Goal: Check status: Check status

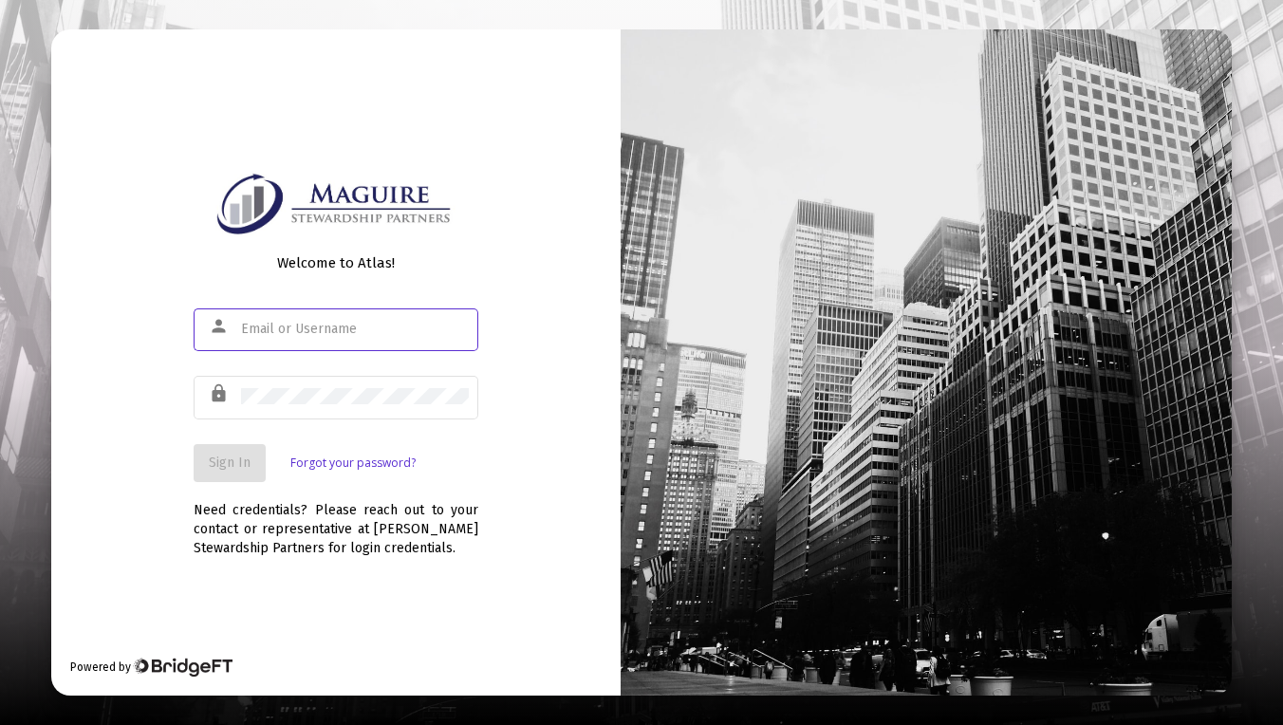
type input "[EMAIL_ADDRESS][DOMAIN_NAME]"
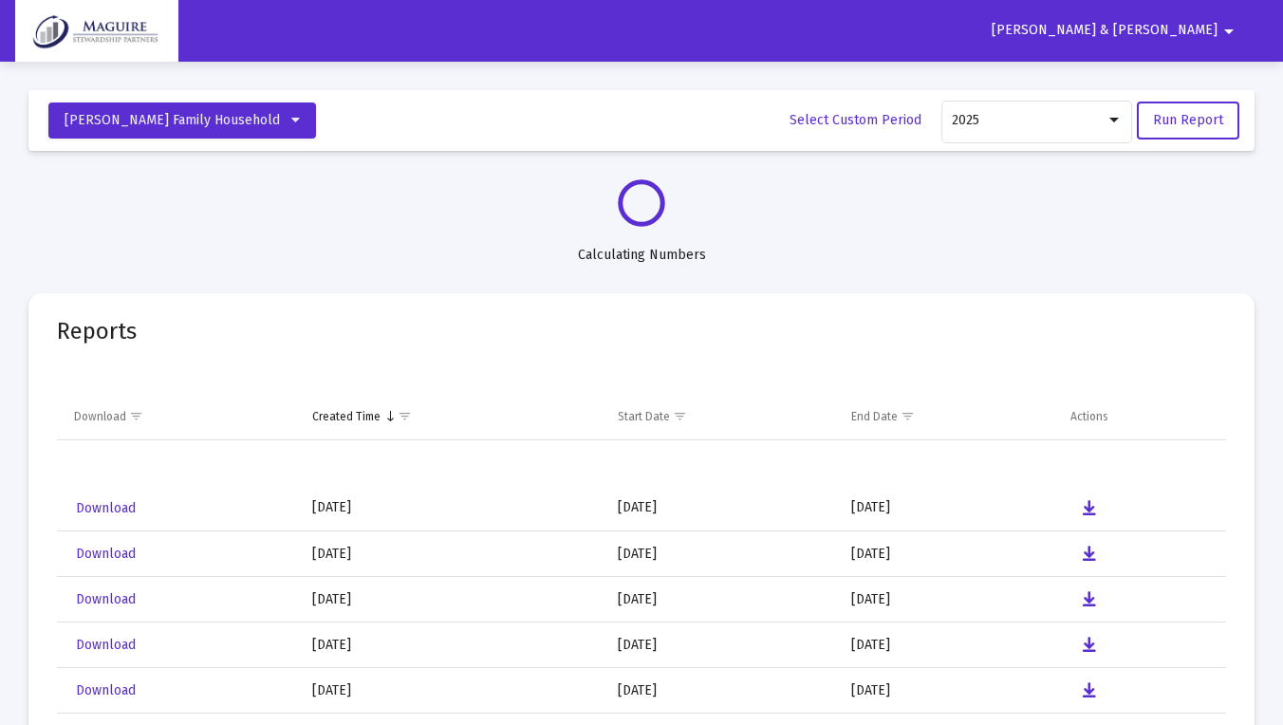
select select "View all"
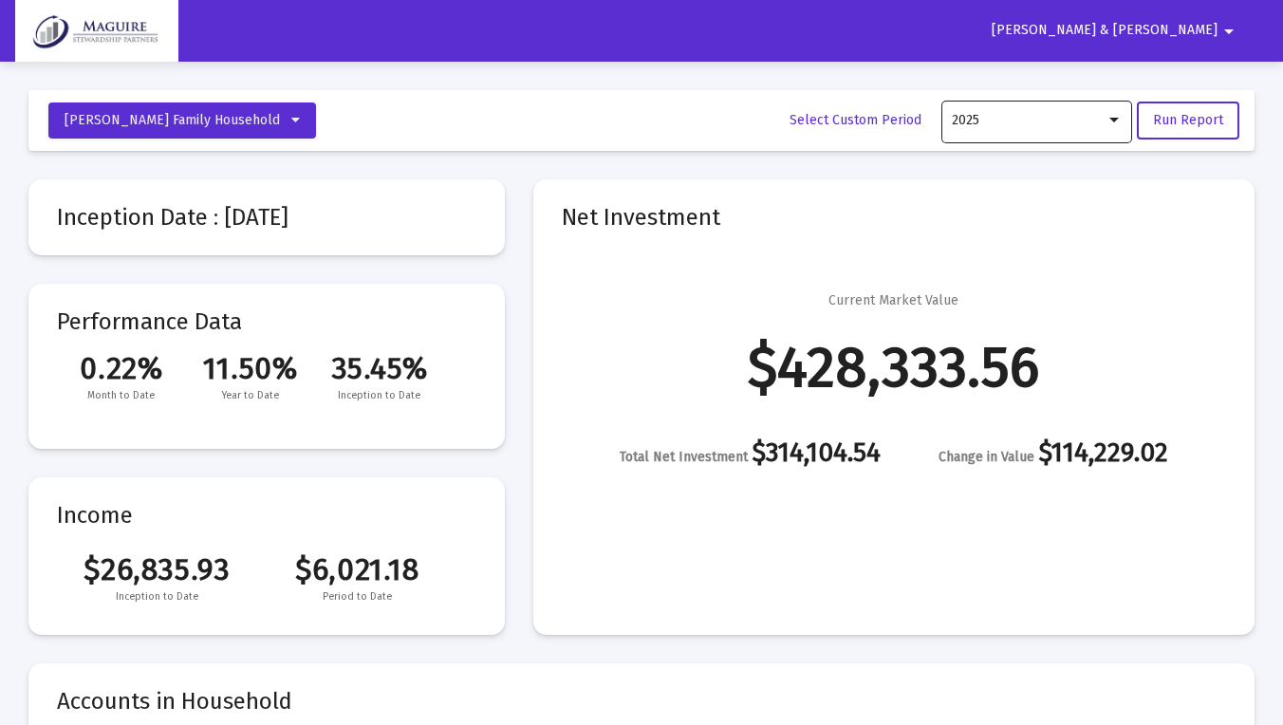
click at [1118, 121] on div at bounding box center [1114, 120] width 9 height 5
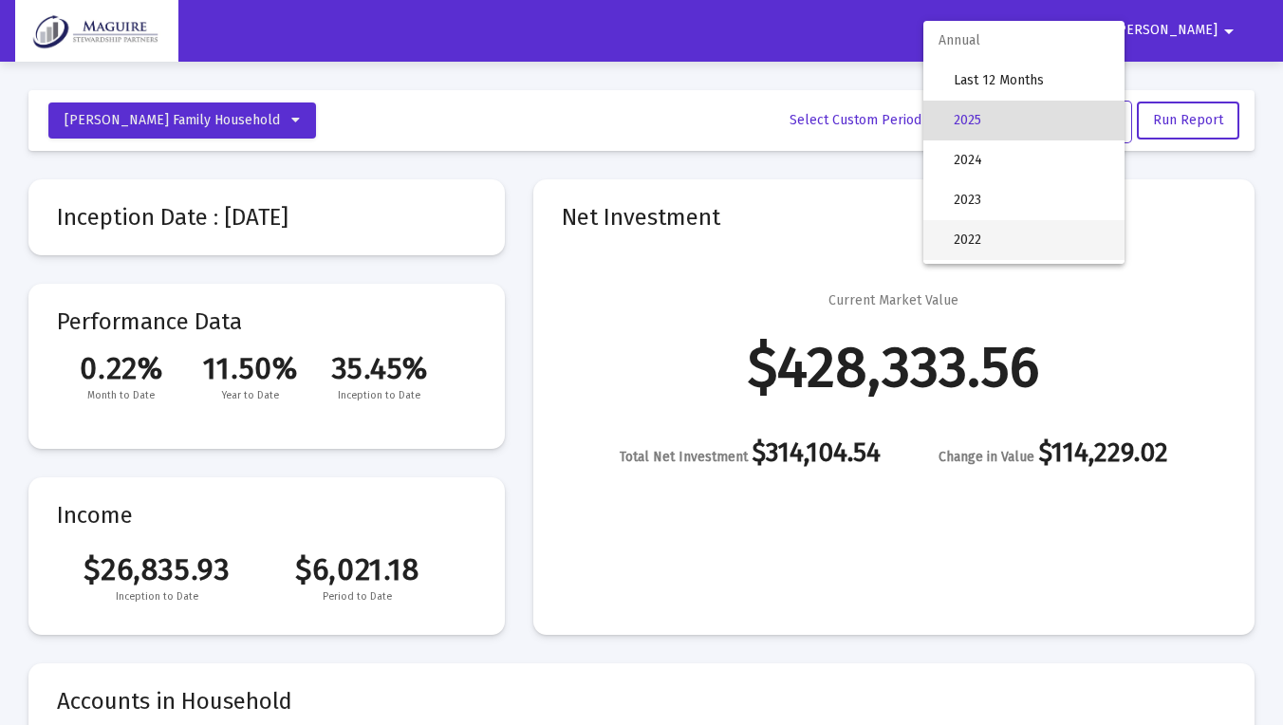
click at [1032, 244] on span "2022" at bounding box center [1032, 240] width 156 height 40
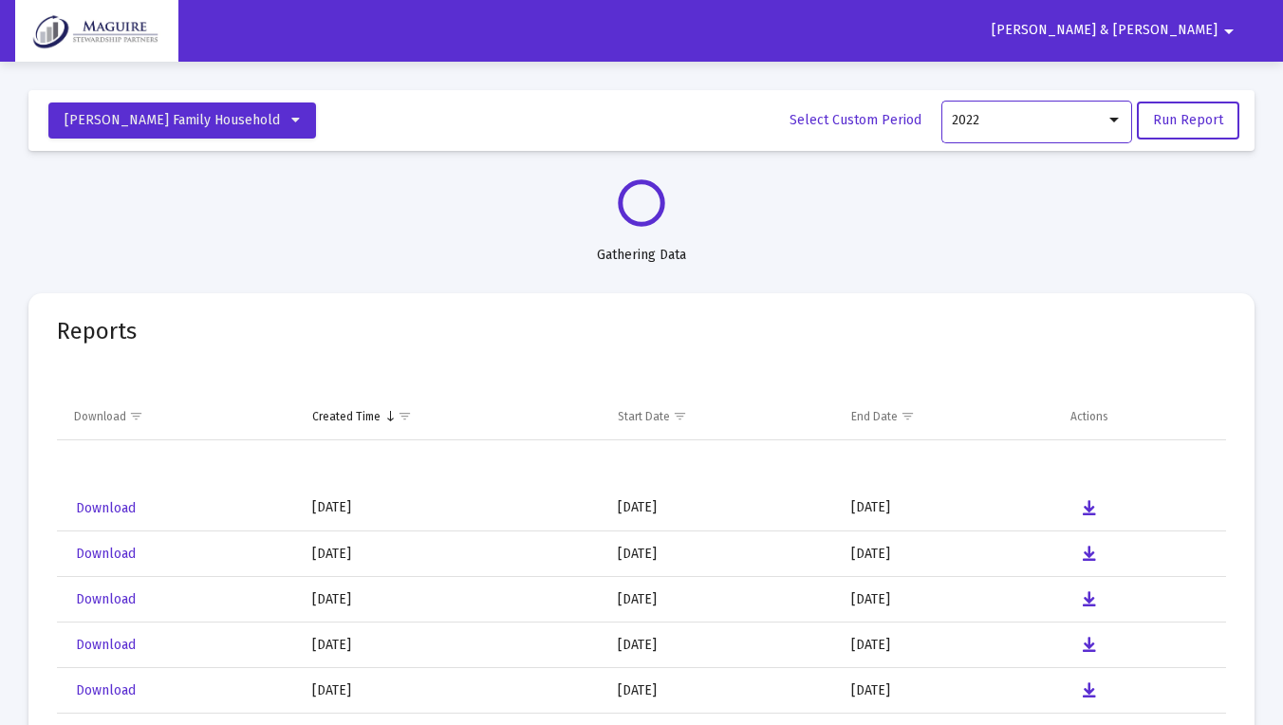
select select "View 1 month"
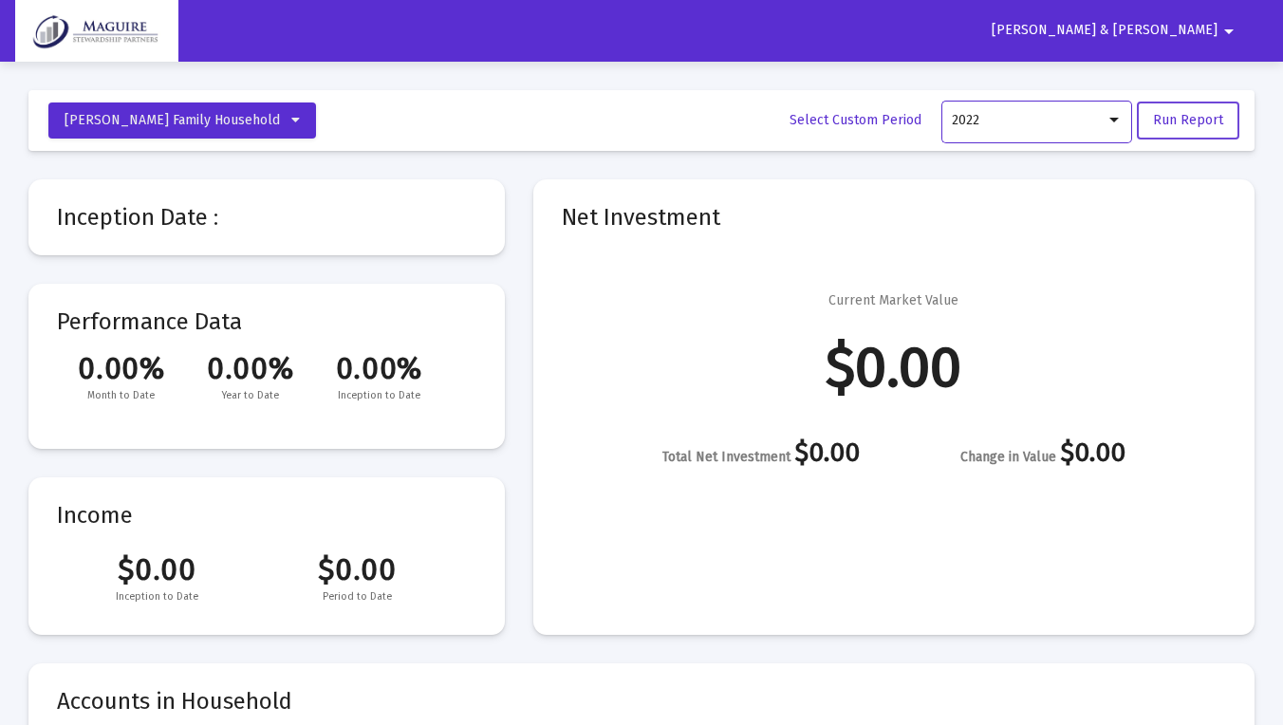
click at [1198, 115] on span "Run Report" at bounding box center [1188, 120] width 70 height 16
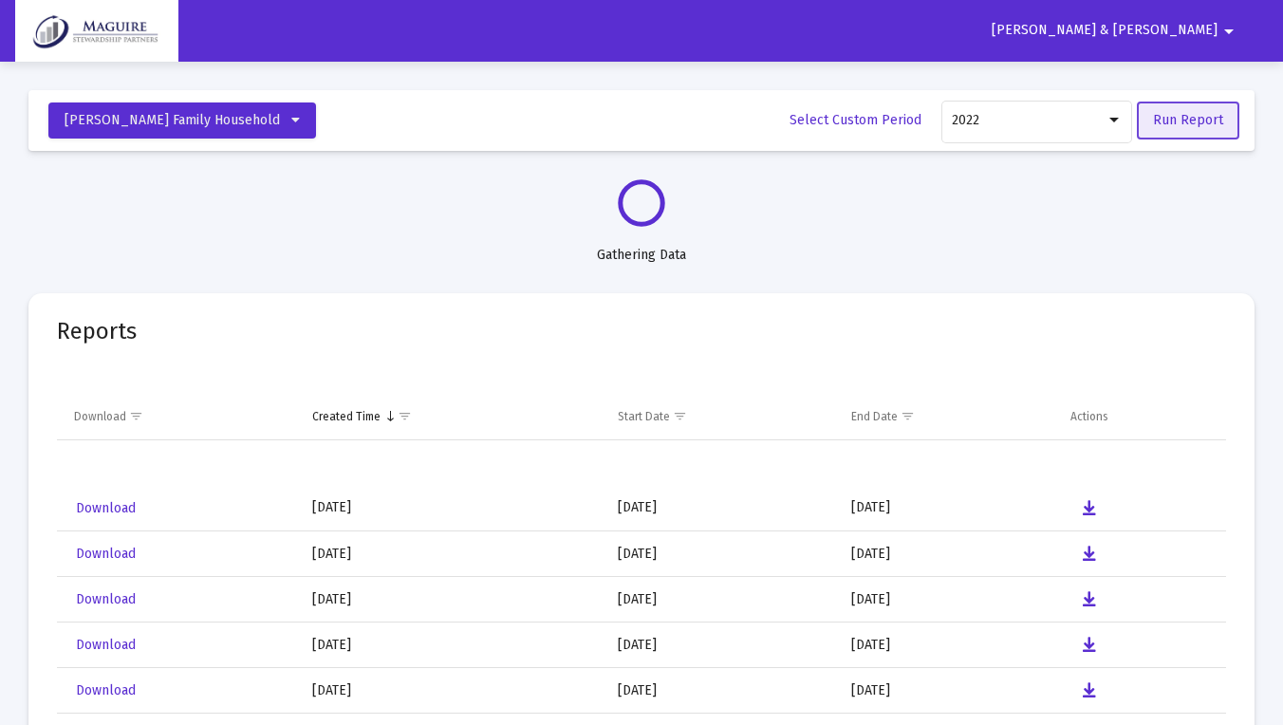
select select "View 1 month"
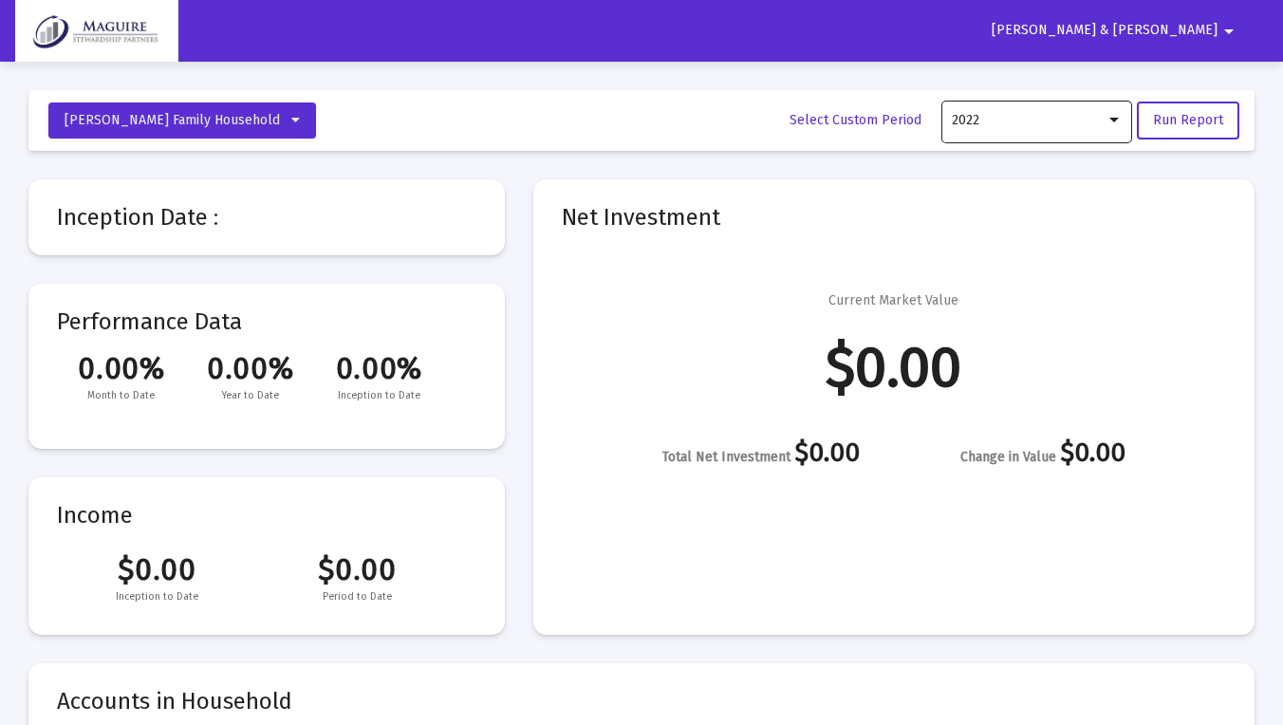
click at [1115, 121] on div at bounding box center [1114, 120] width 9 height 5
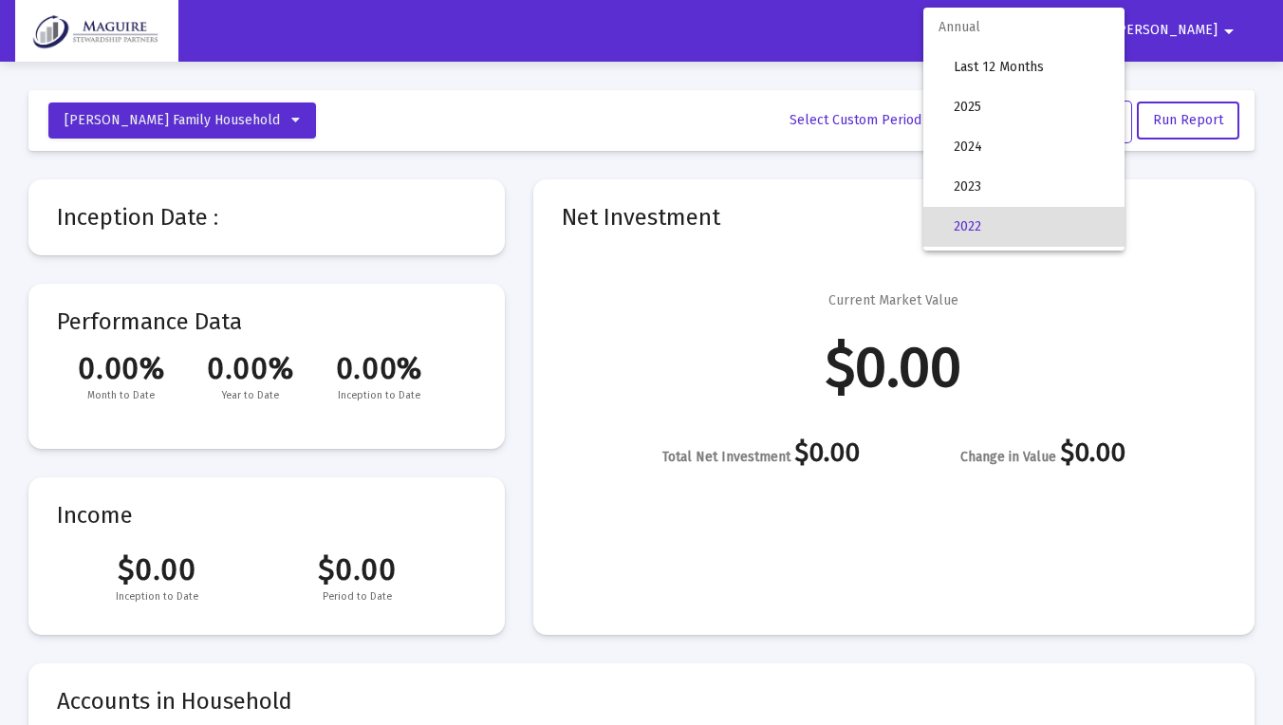
scroll to position [106, 0]
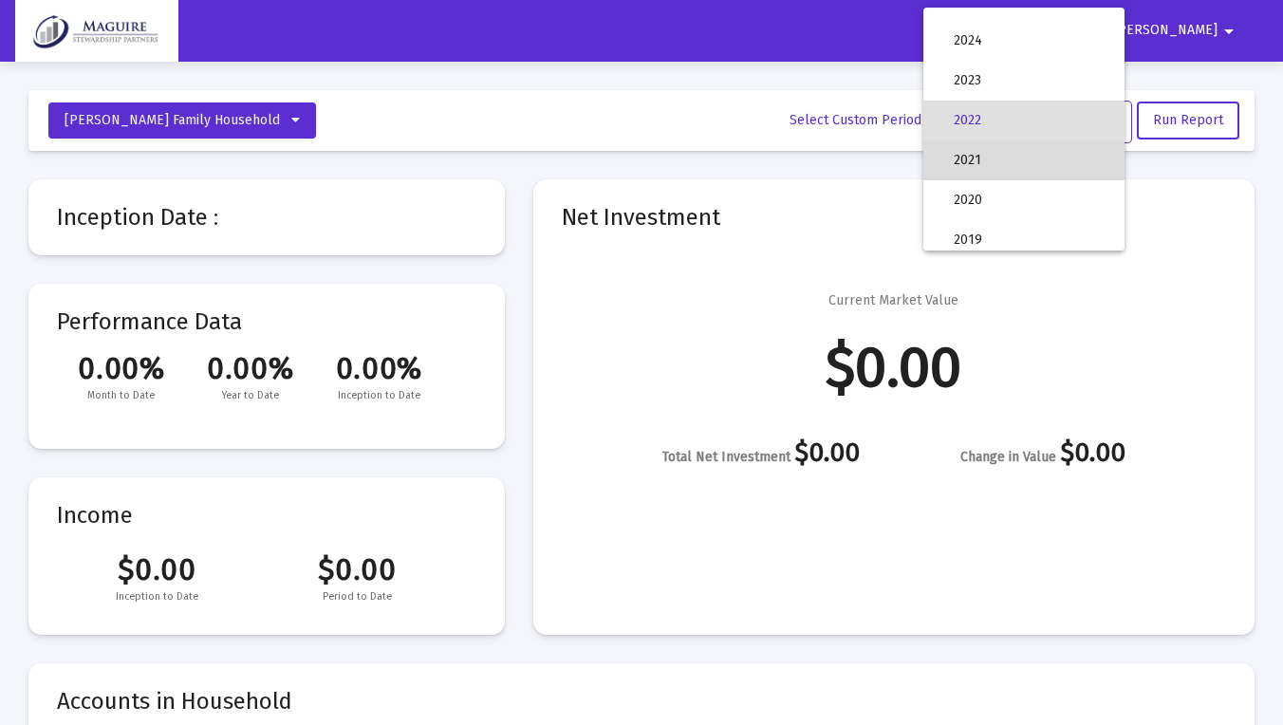
click at [983, 166] on span "2021" at bounding box center [1032, 160] width 156 height 40
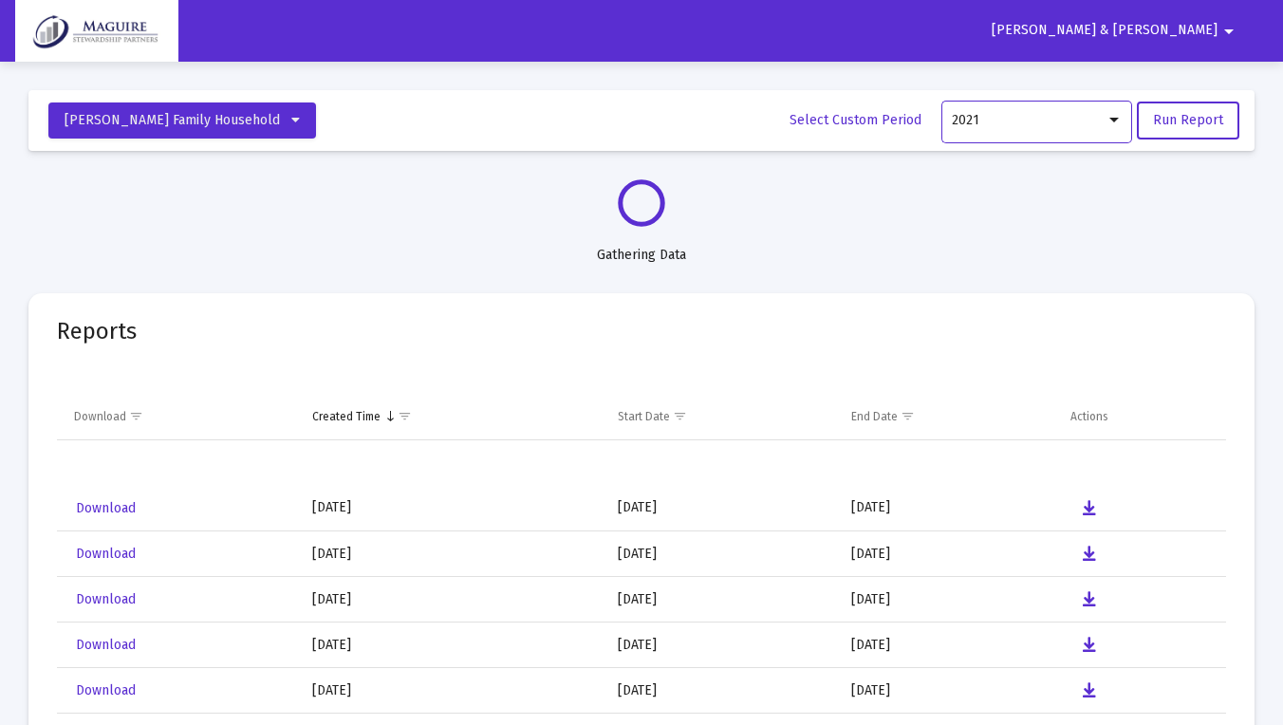
select select "View 1 month"
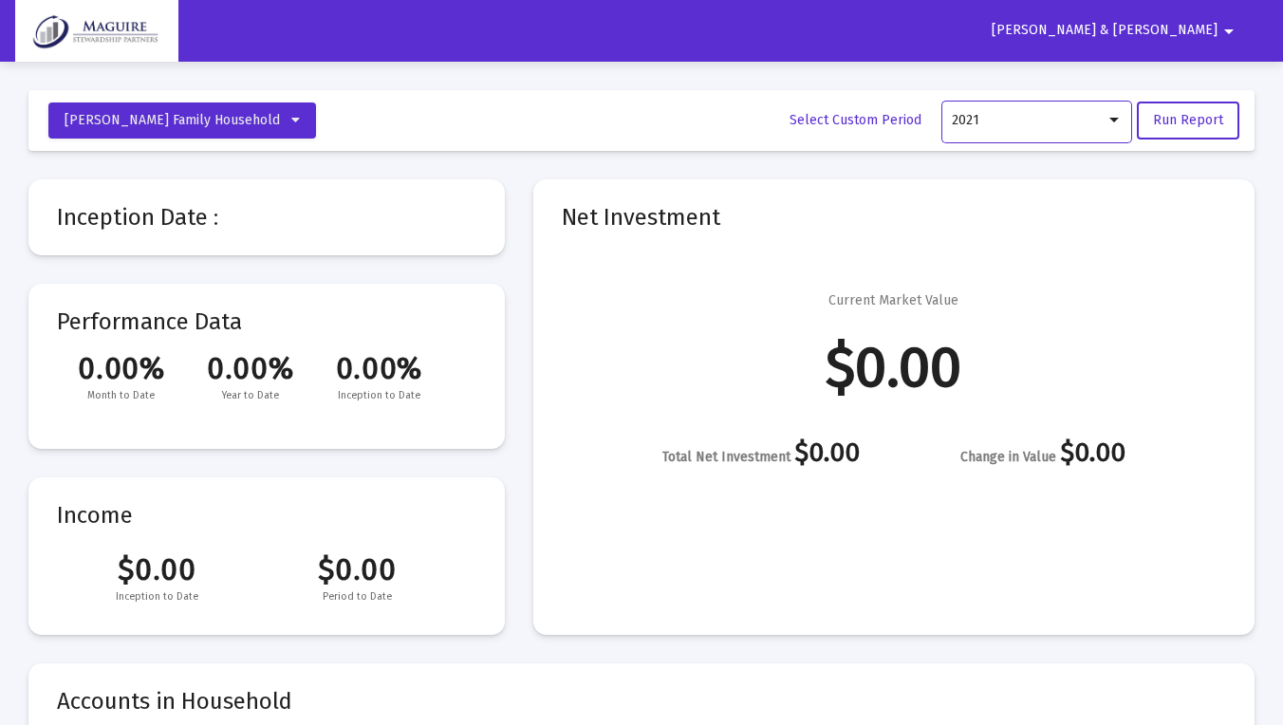
click at [1071, 123] on div "2021" at bounding box center [1029, 120] width 154 height 15
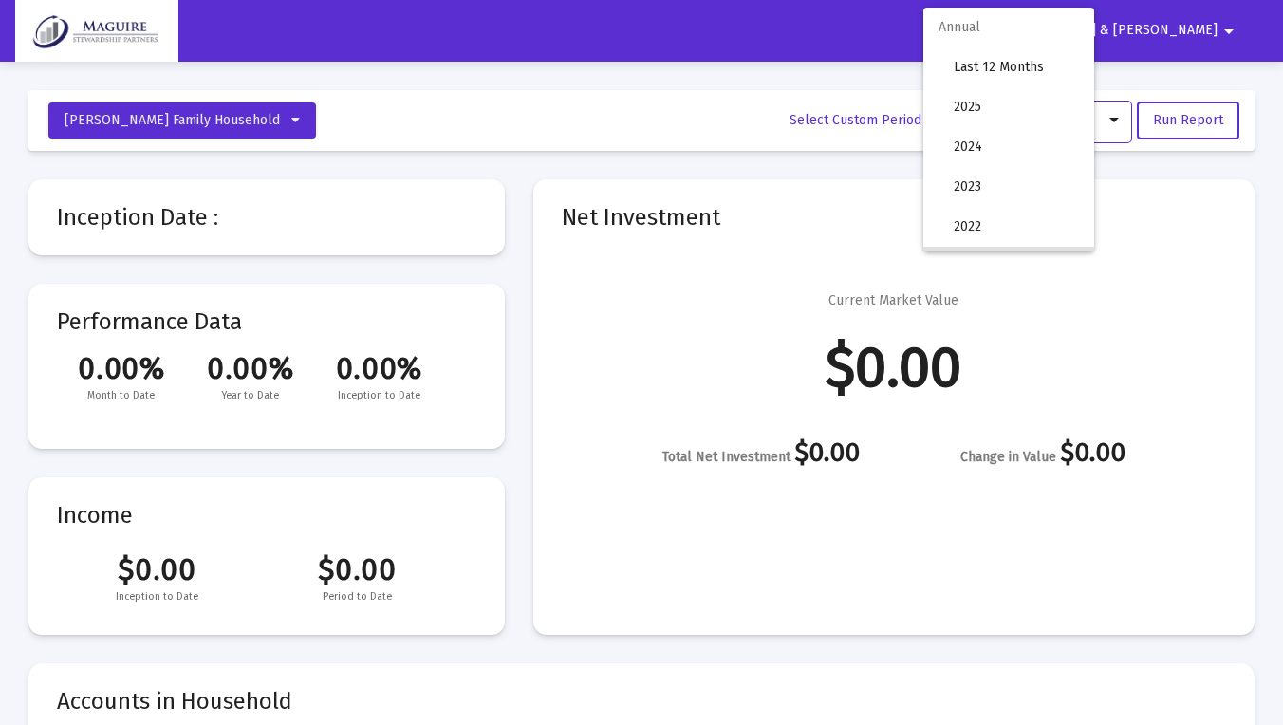
scroll to position [146, 0]
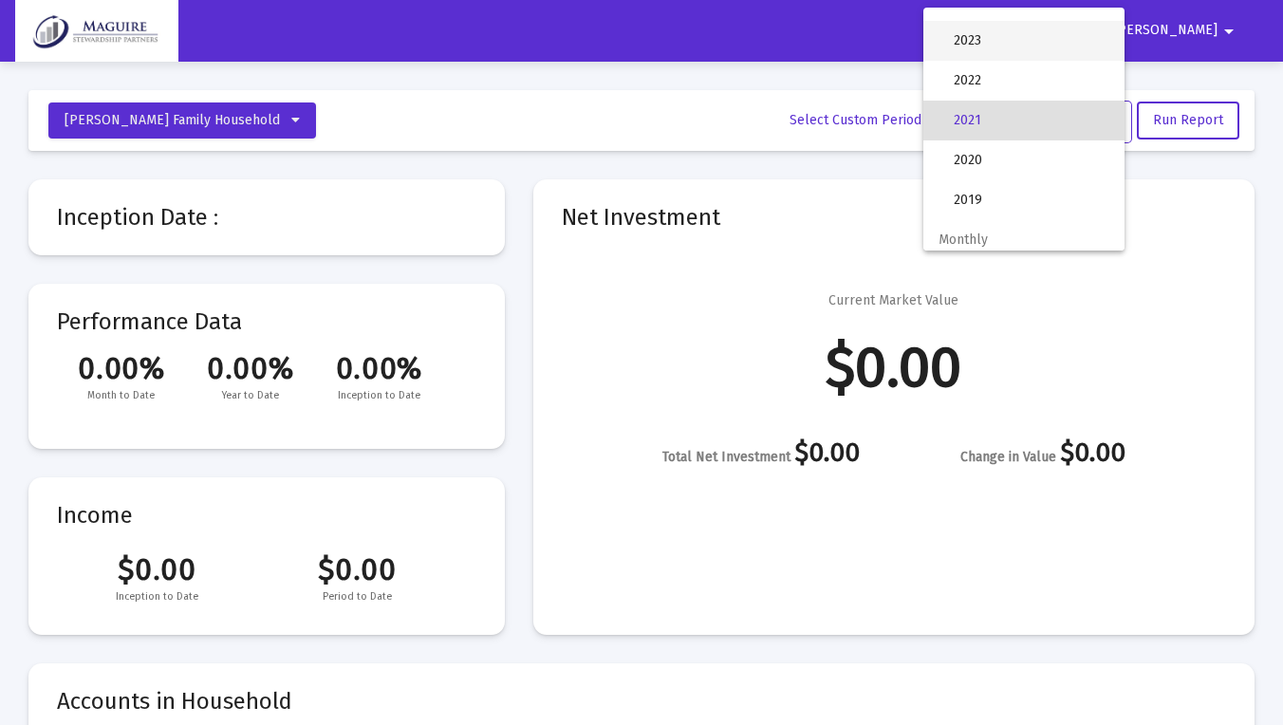
click at [1038, 47] on span "2023" at bounding box center [1032, 41] width 156 height 40
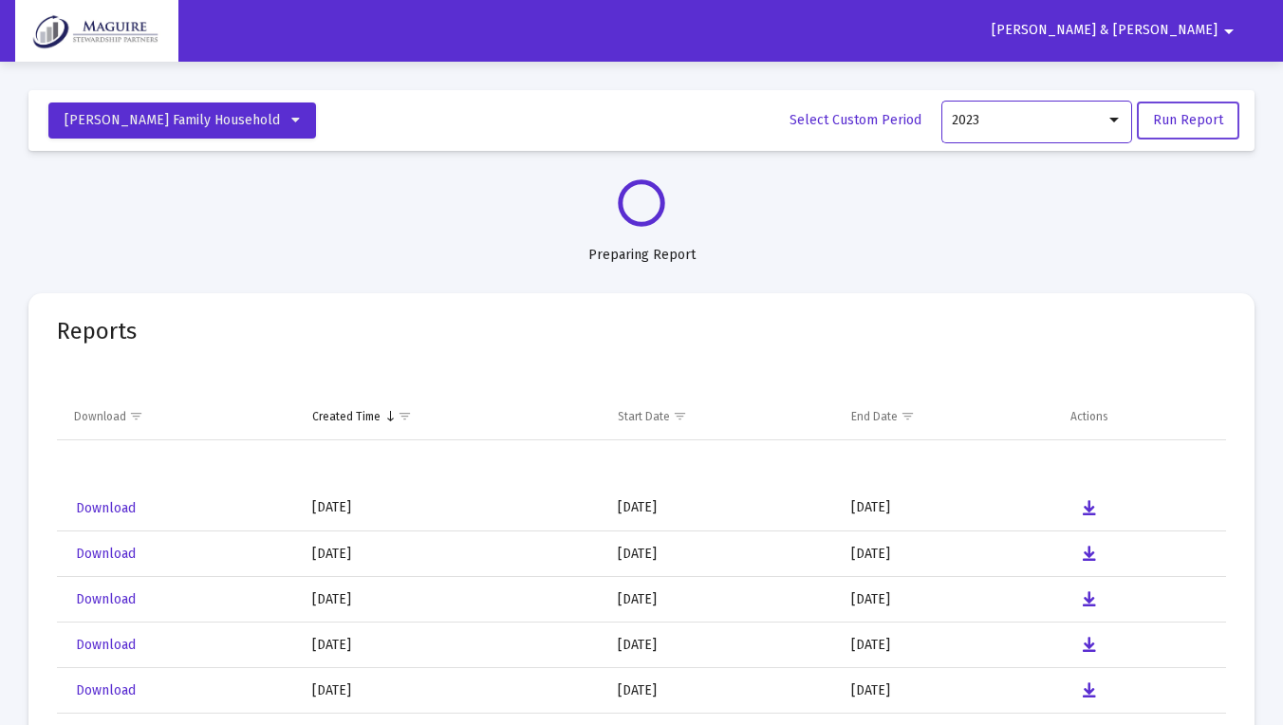
select select "View all"
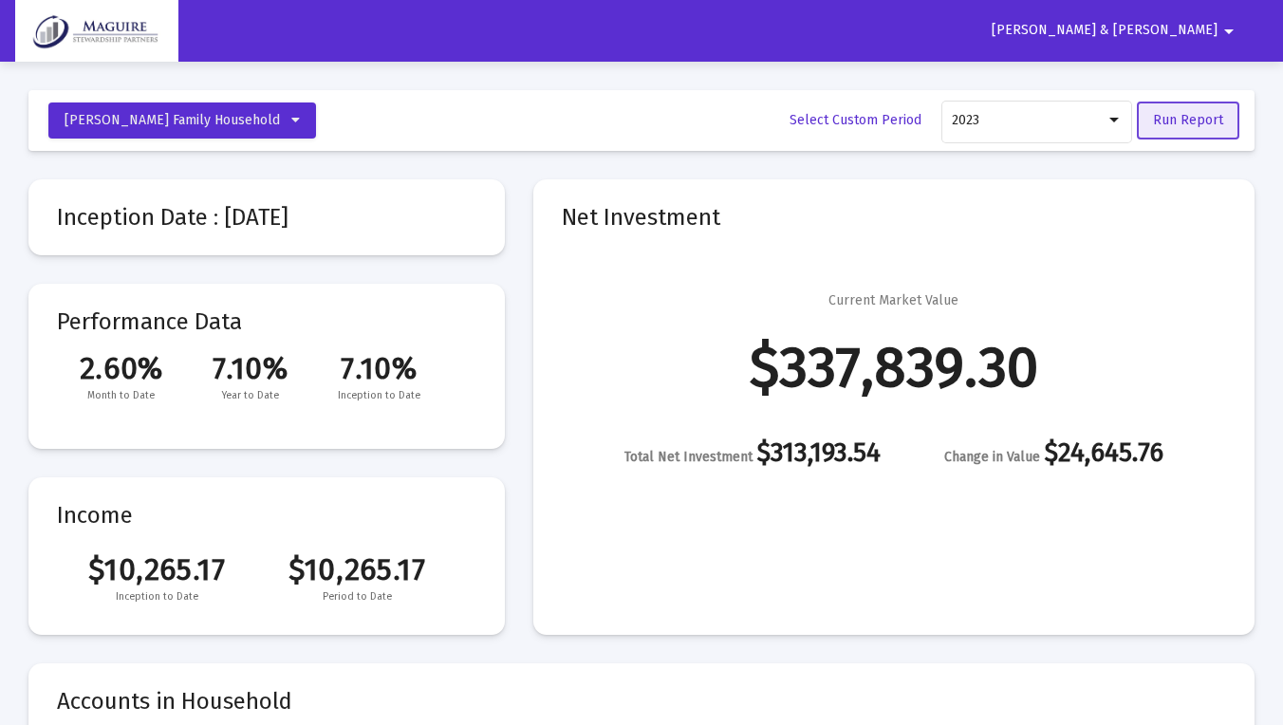
click at [1200, 123] on span "Run Report" at bounding box center [1188, 120] width 70 height 16
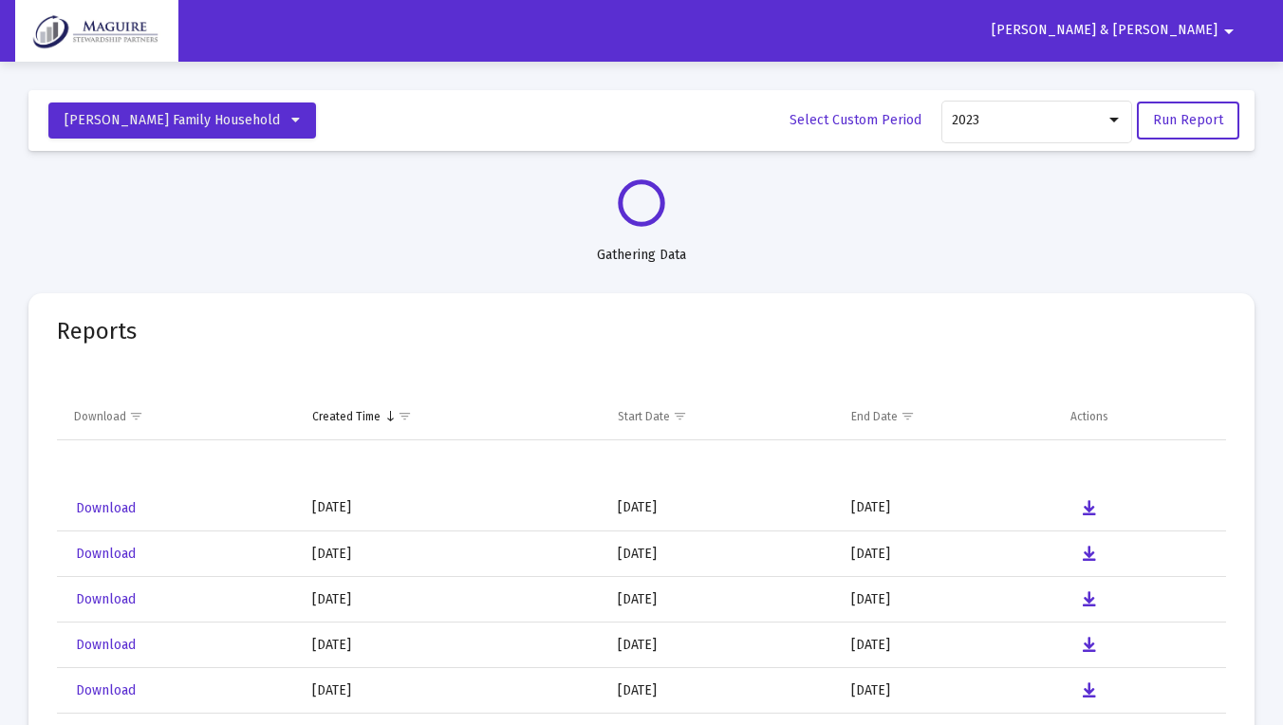
select select "View all"
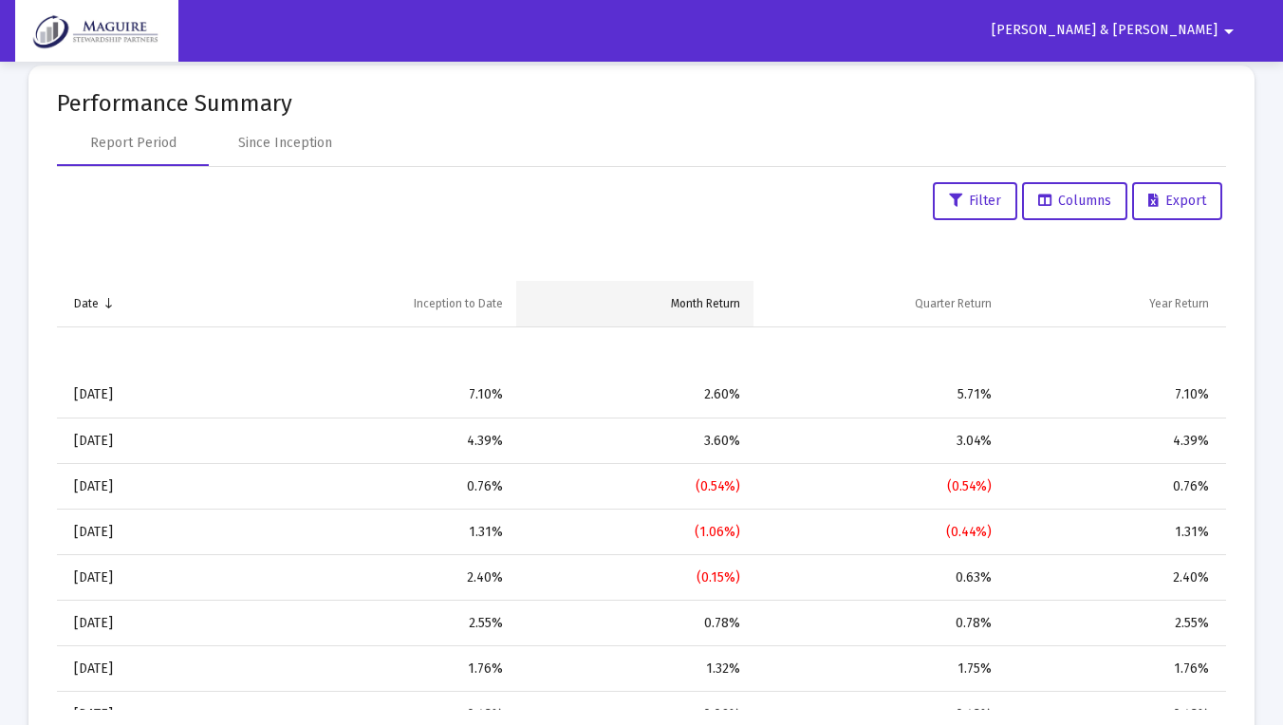
scroll to position [2096, 0]
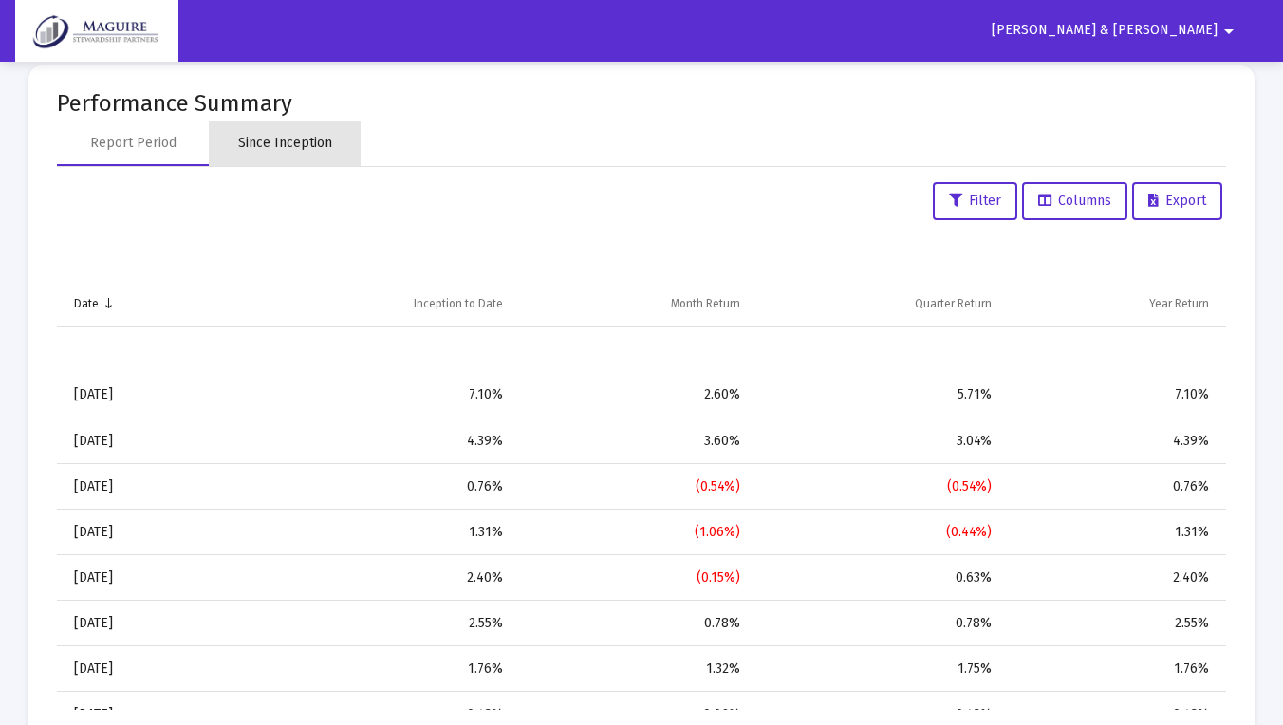
click at [313, 145] on div "Since Inception" at bounding box center [285, 143] width 94 height 19
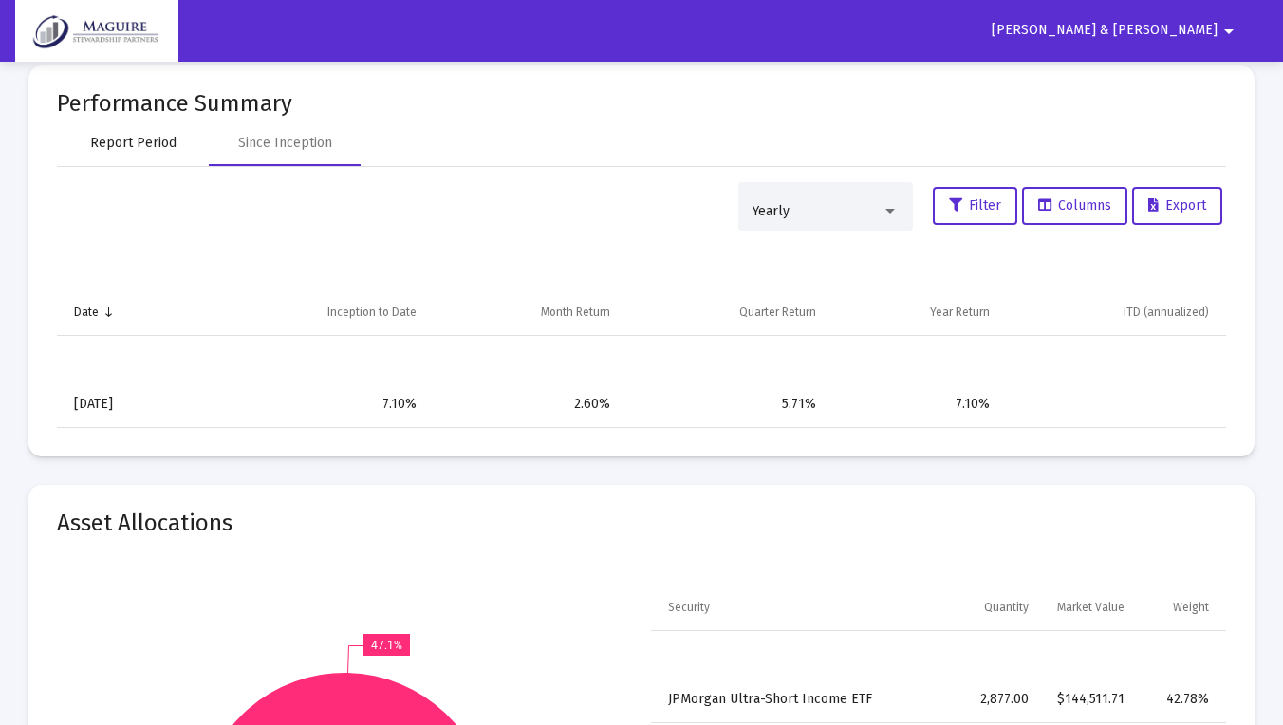
click at [137, 148] on div "Report Period" at bounding box center [133, 143] width 86 height 19
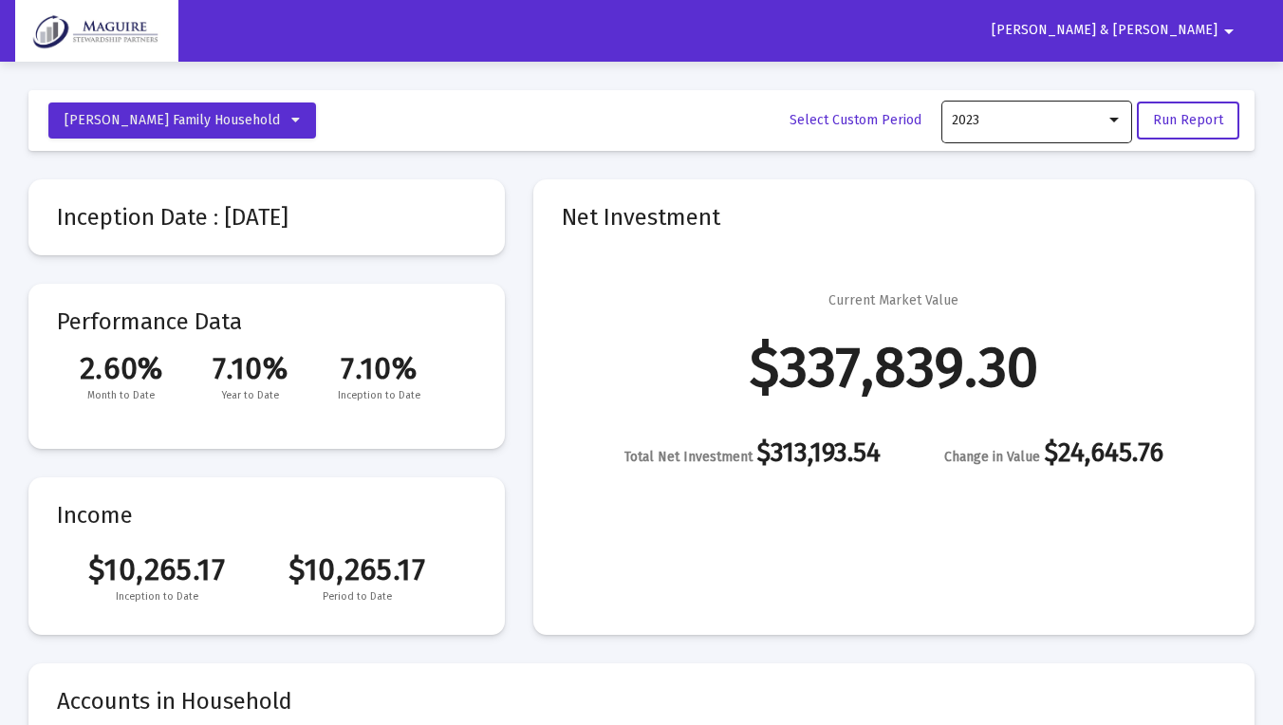
scroll to position [0, 0]
click at [1111, 117] on div at bounding box center [1114, 120] width 17 height 15
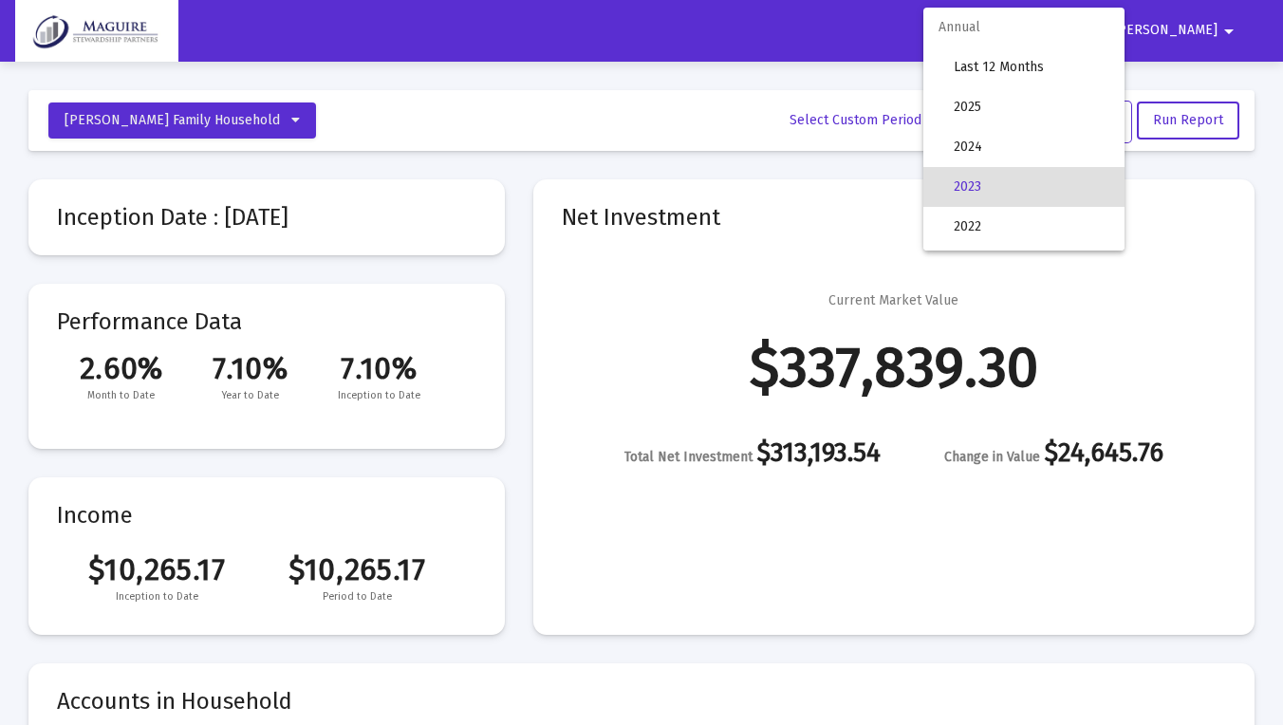
scroll to position [66, 0]
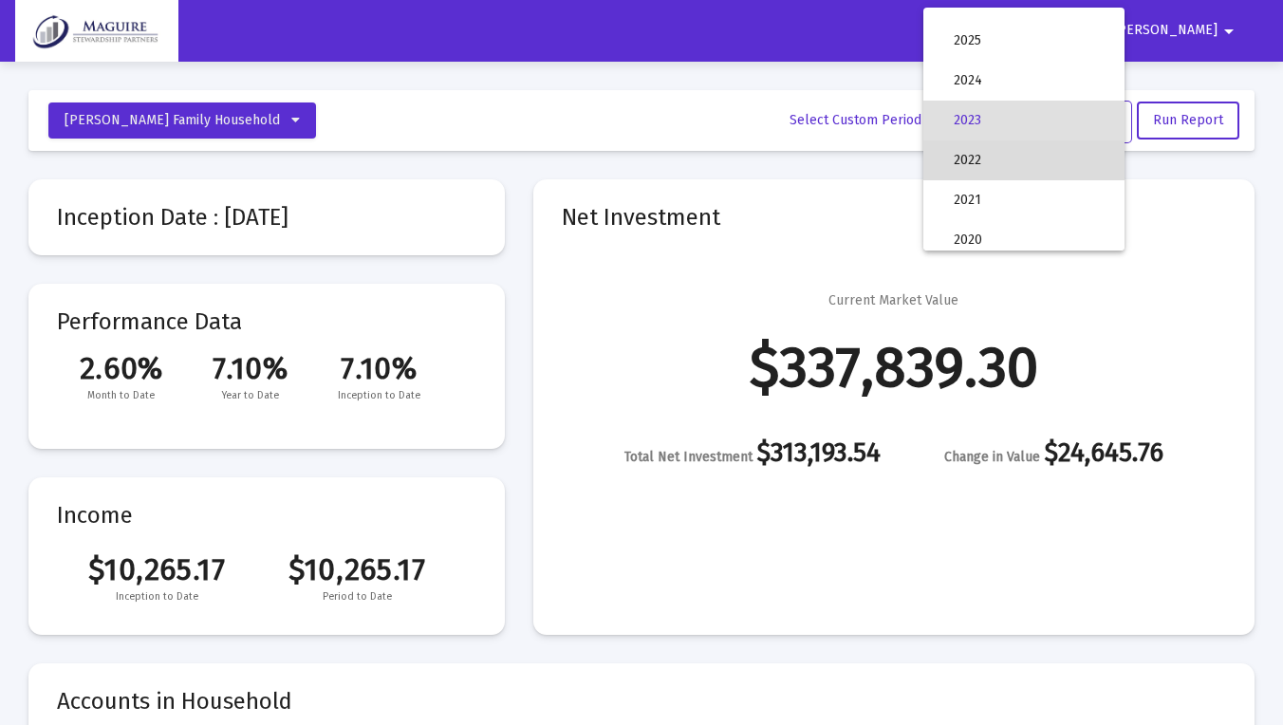
click at [1018, 160] on span "2022" at bounding box center [1032, 160] width 156 height 40
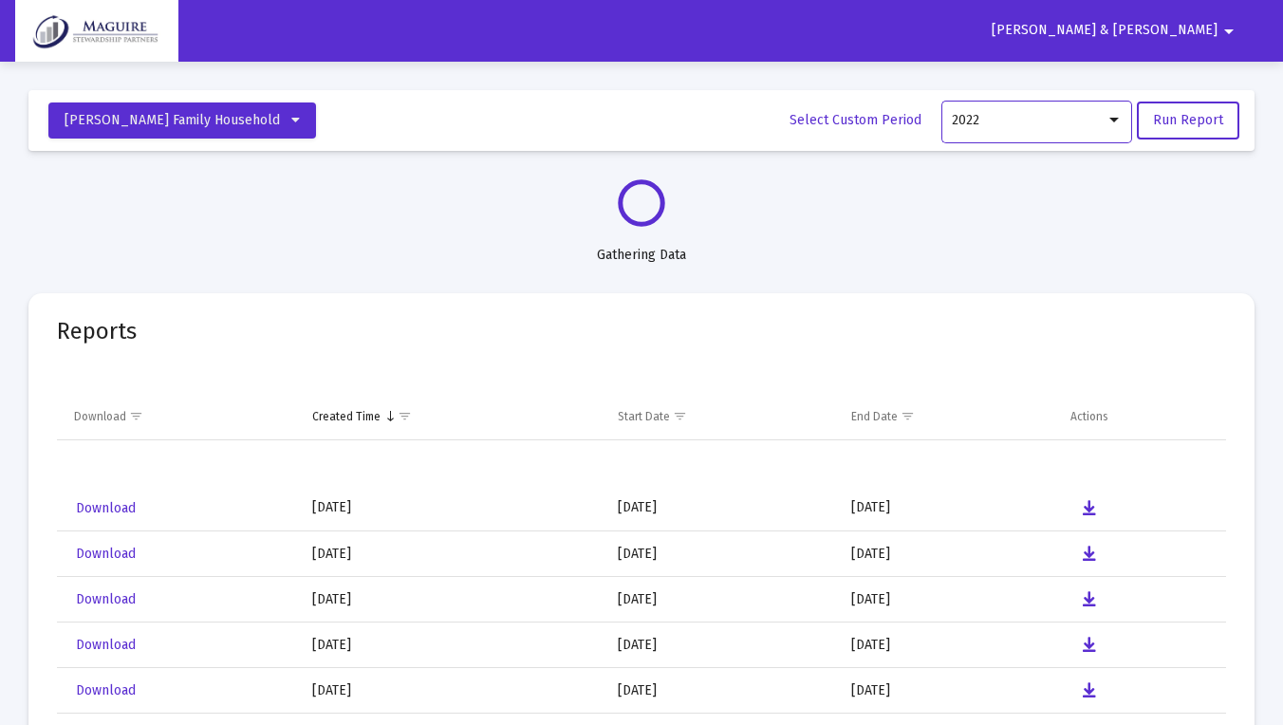
select select "View 1 month"
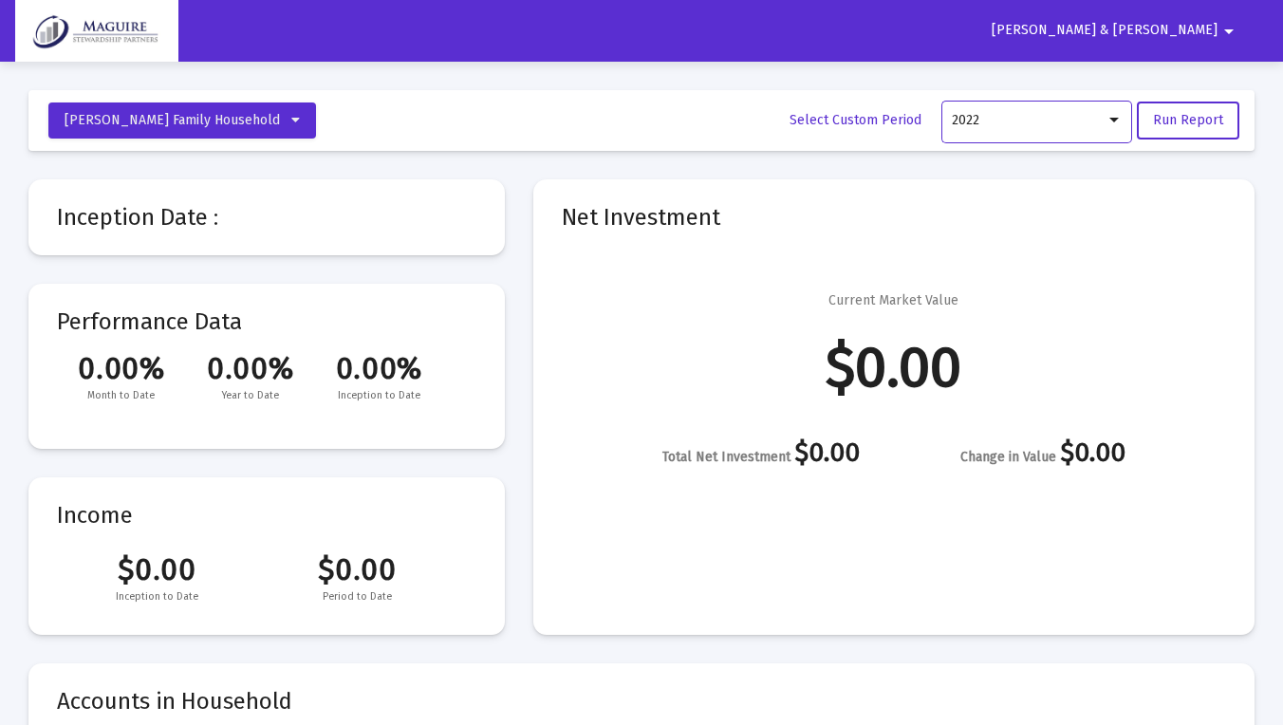
scroll to position [0, 0]
click at [1111, 121] on div at bounding box center [1114, 120] width 17 height 15
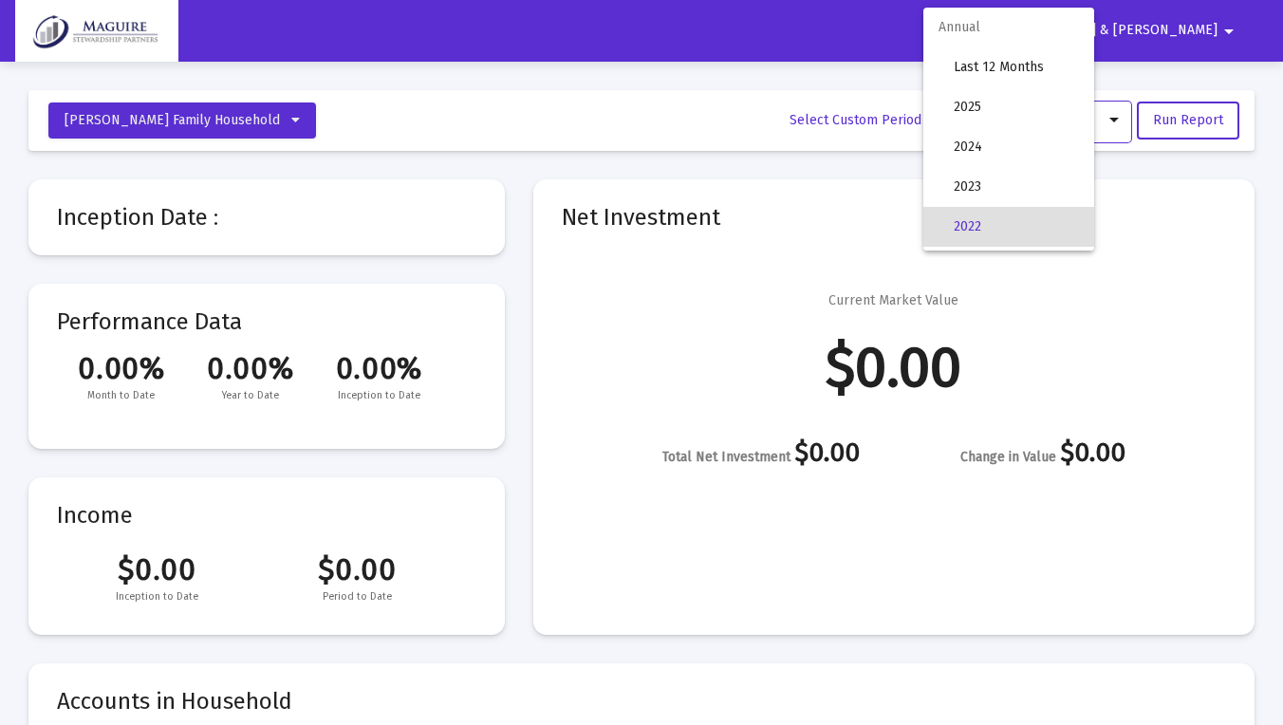
scroll to position [106, 0]
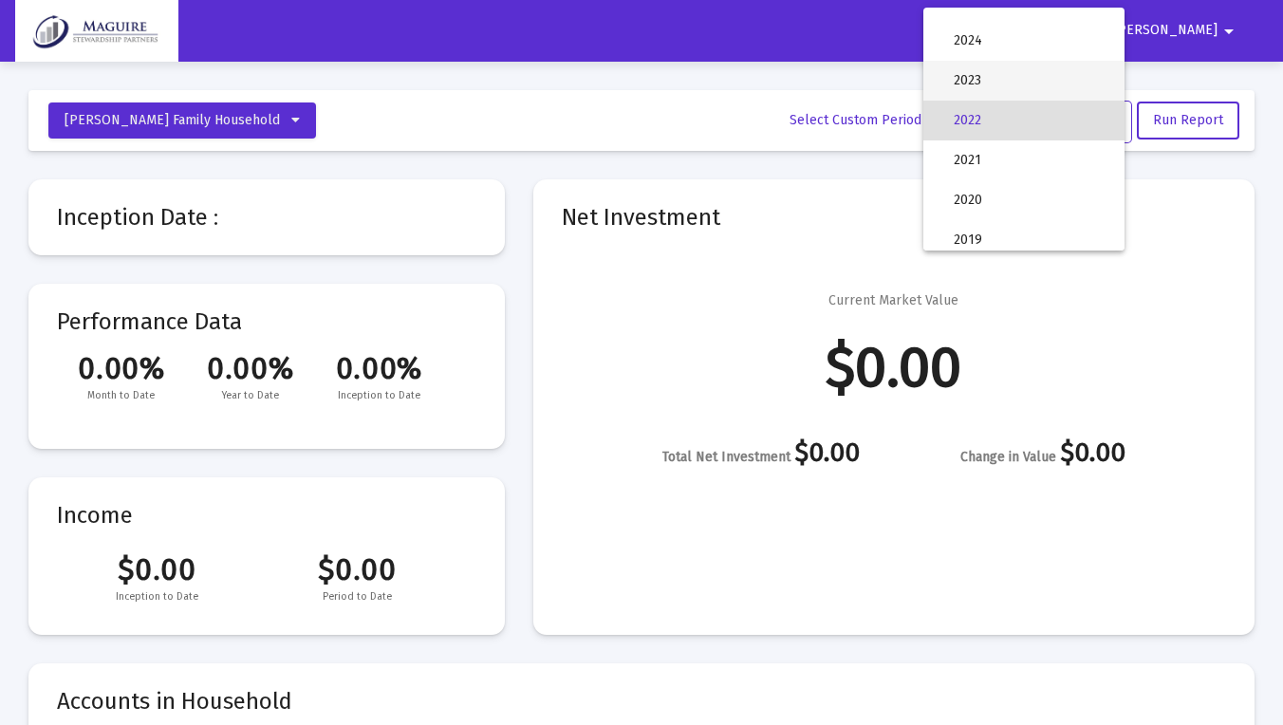
click at [1041, 76] on span "2023" at bounding box center [1032, 81] width 156 height 40
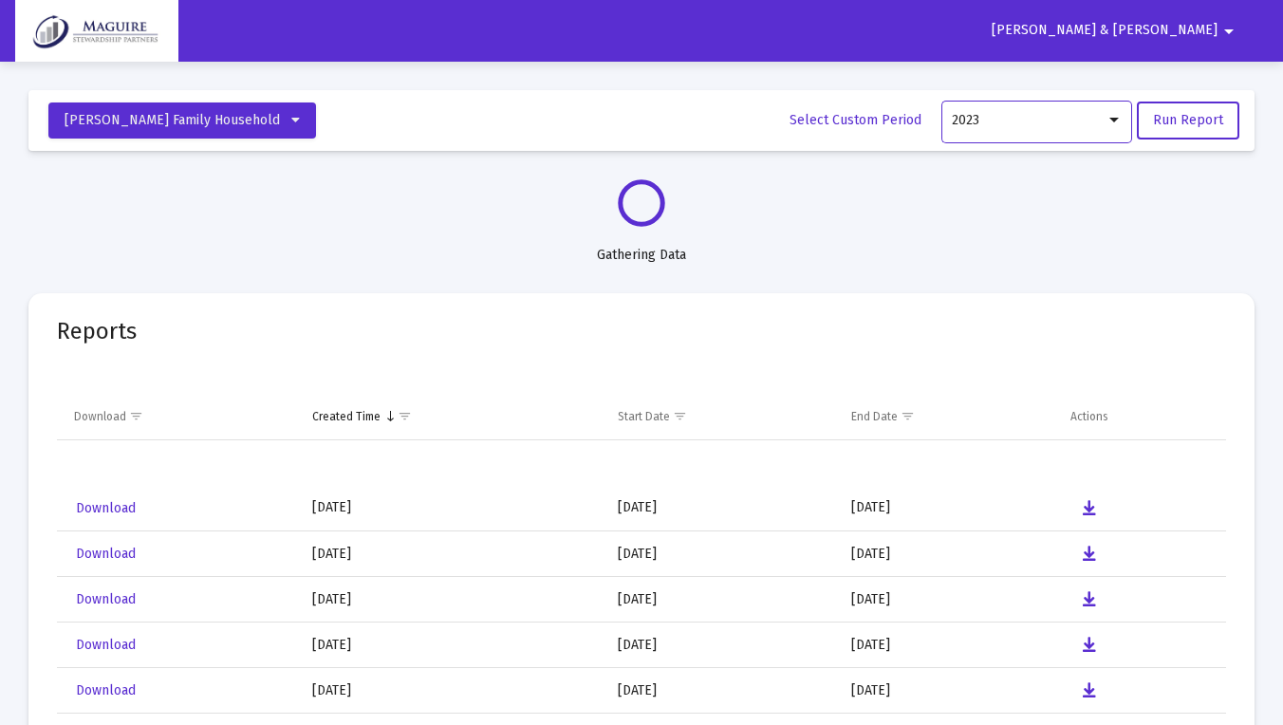
select select "View all"
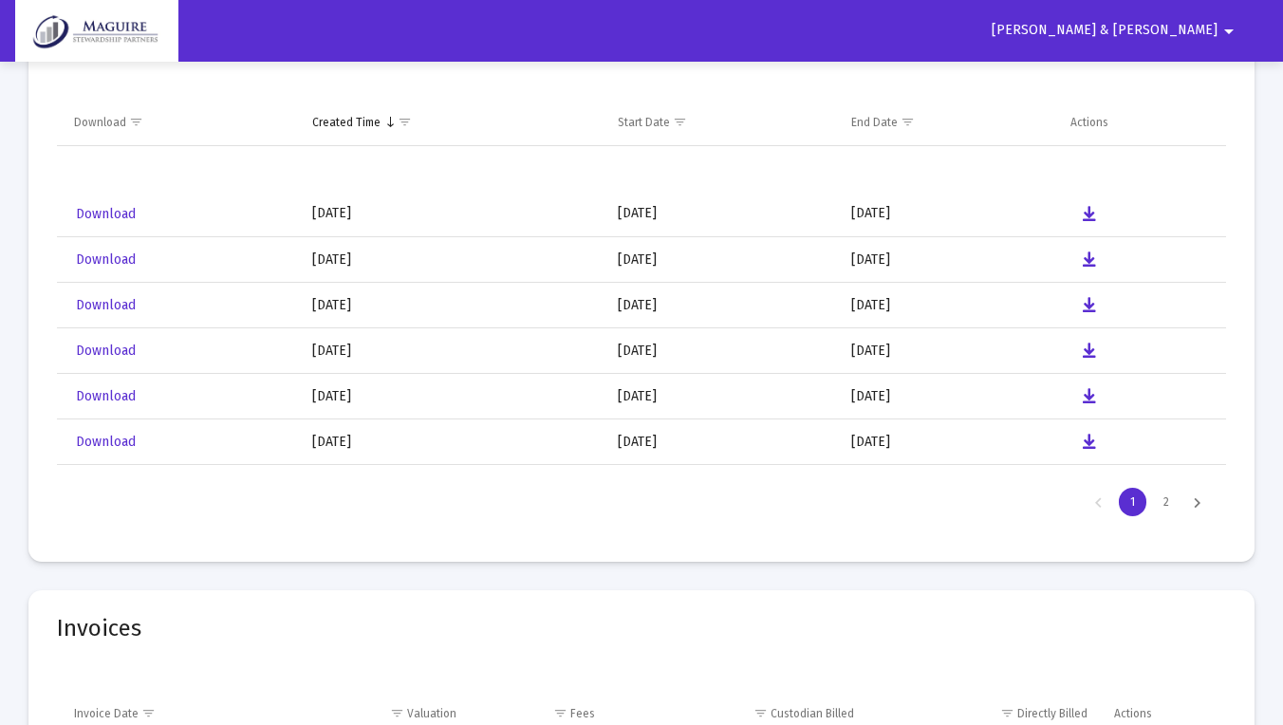
scroll to position [5000, 0]
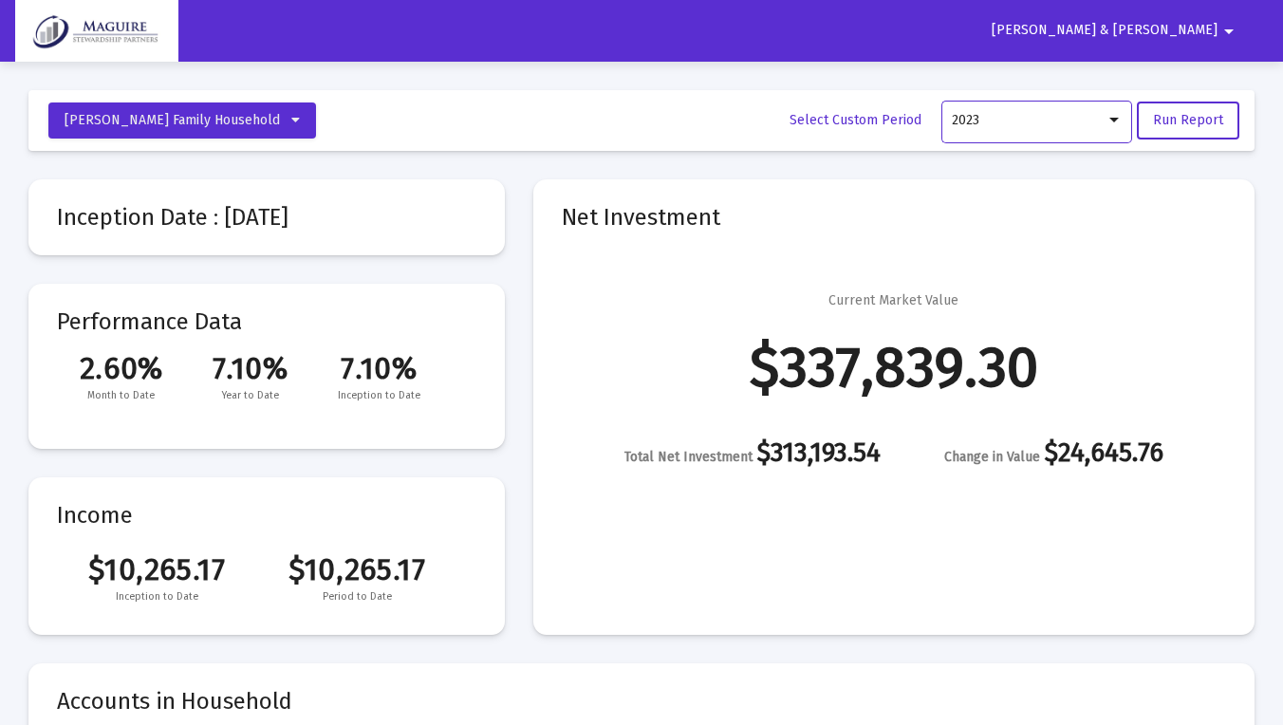
click at [1113, 110] on div "2023" at bounding box center [1037, 120] width 171 height 47
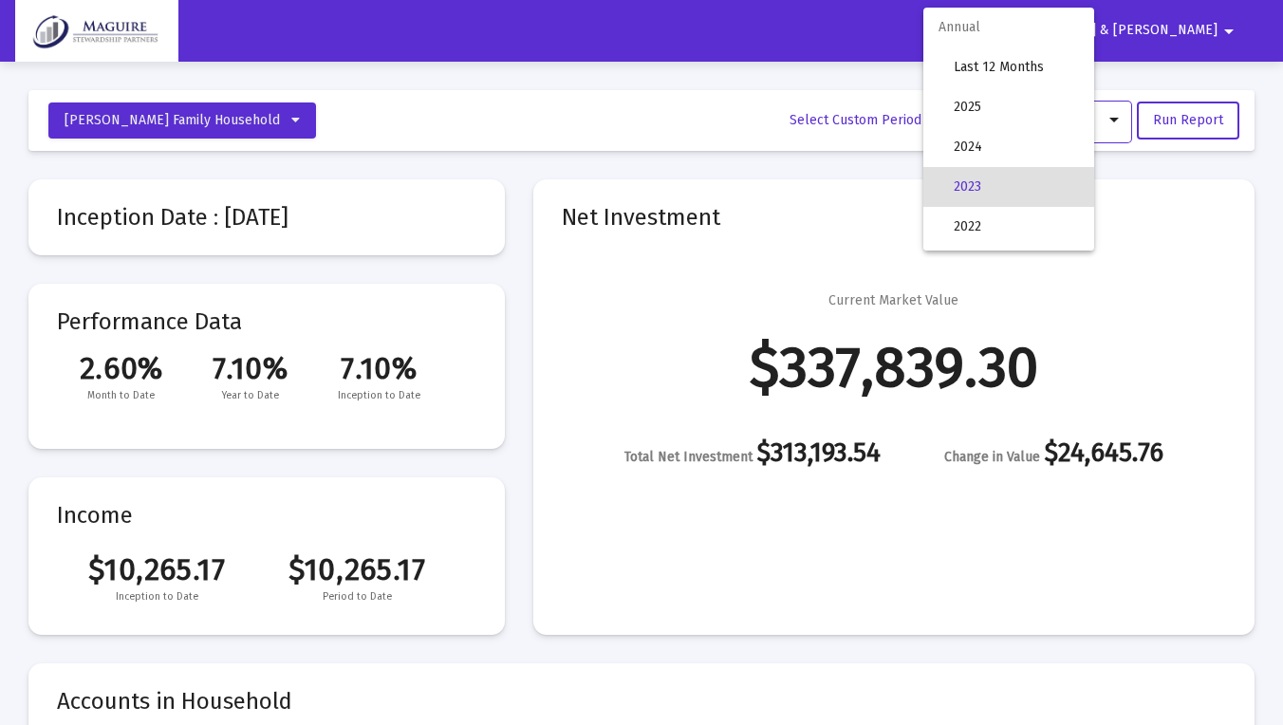
scroll to position [66, 0]
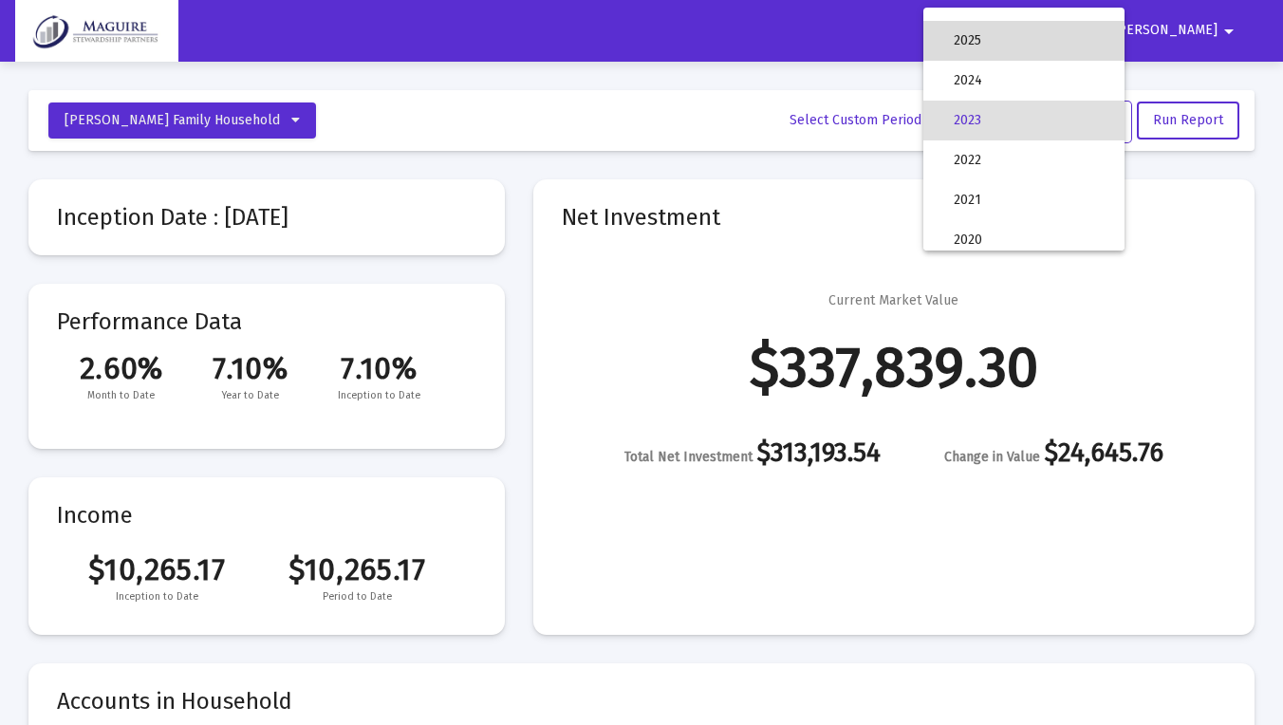
click at [1008, 34] on span "2025" at bounding box center [1032, 41] width 156 height 40
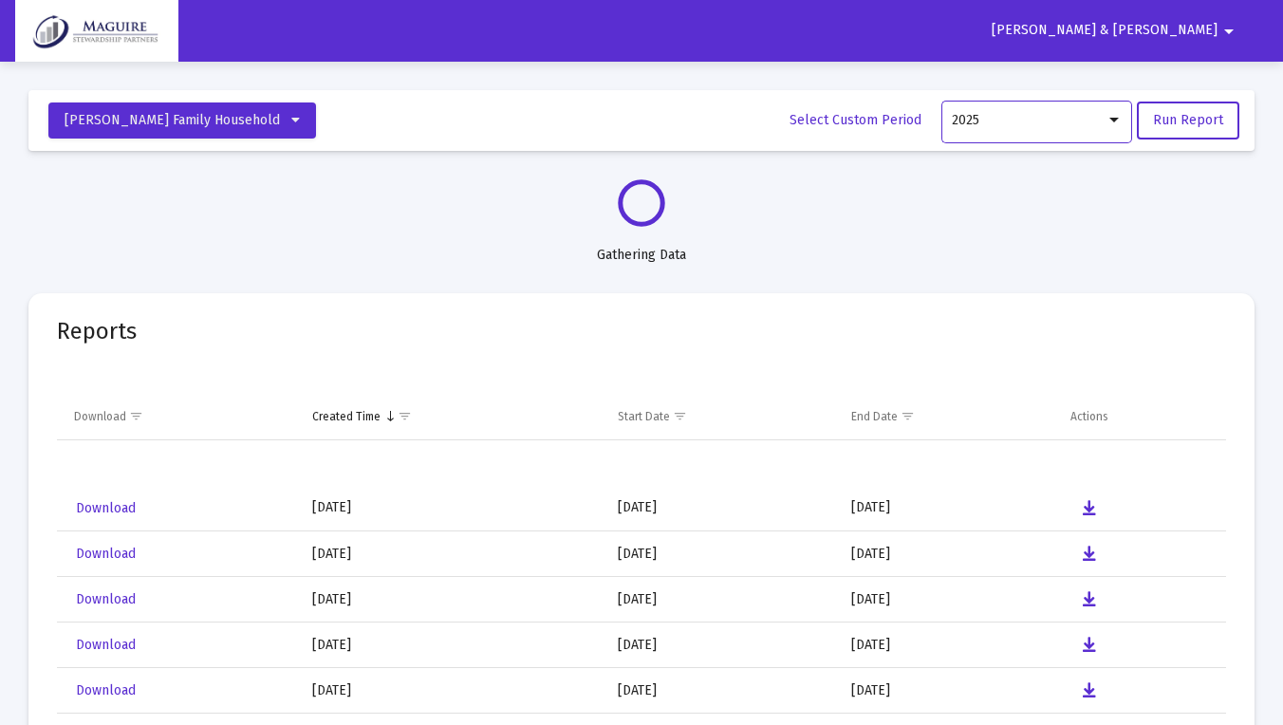
select select "View all"
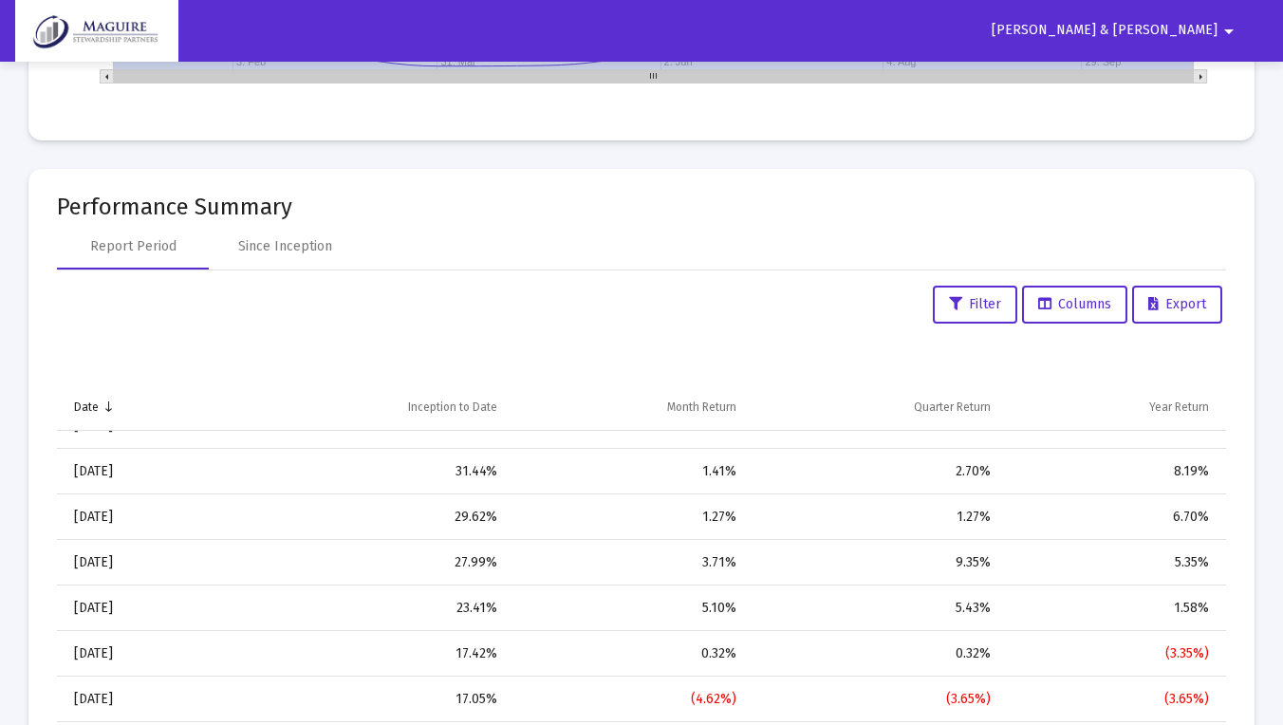
scroll to position [2059, 0]
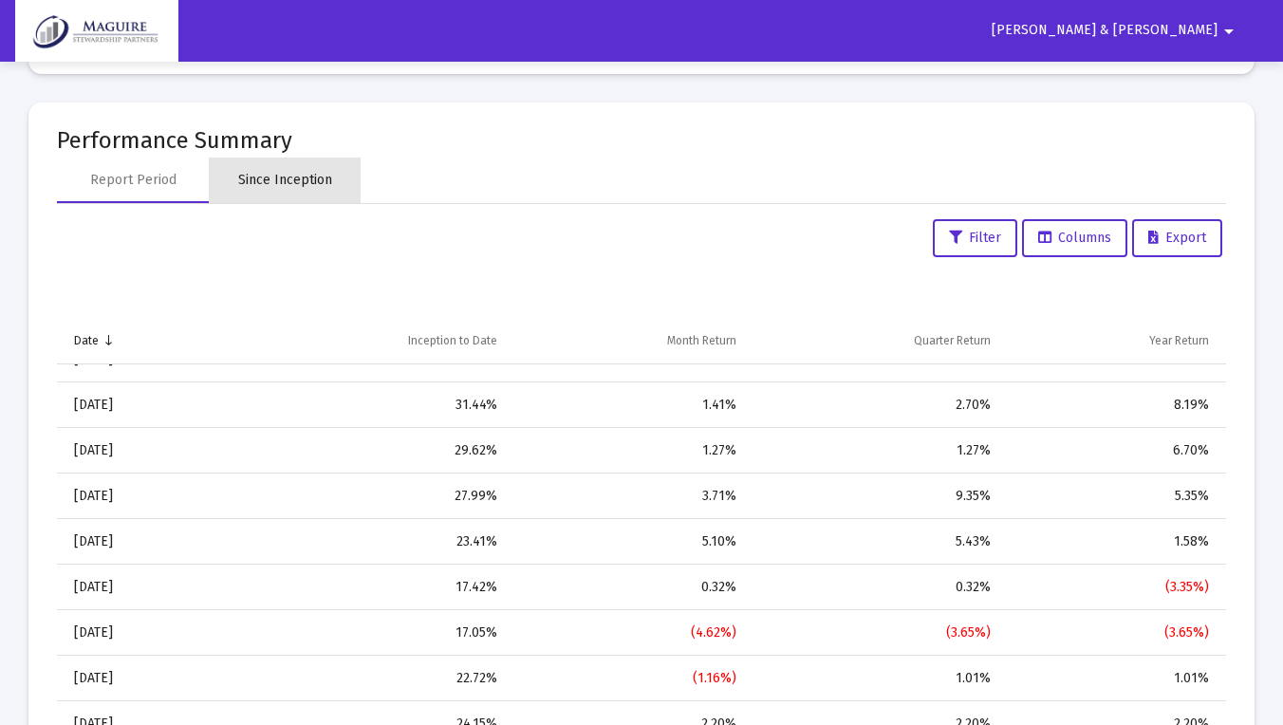
click at [320, 182] on div "Since Inception" at bounding box center [285, 180] width 94 height 19
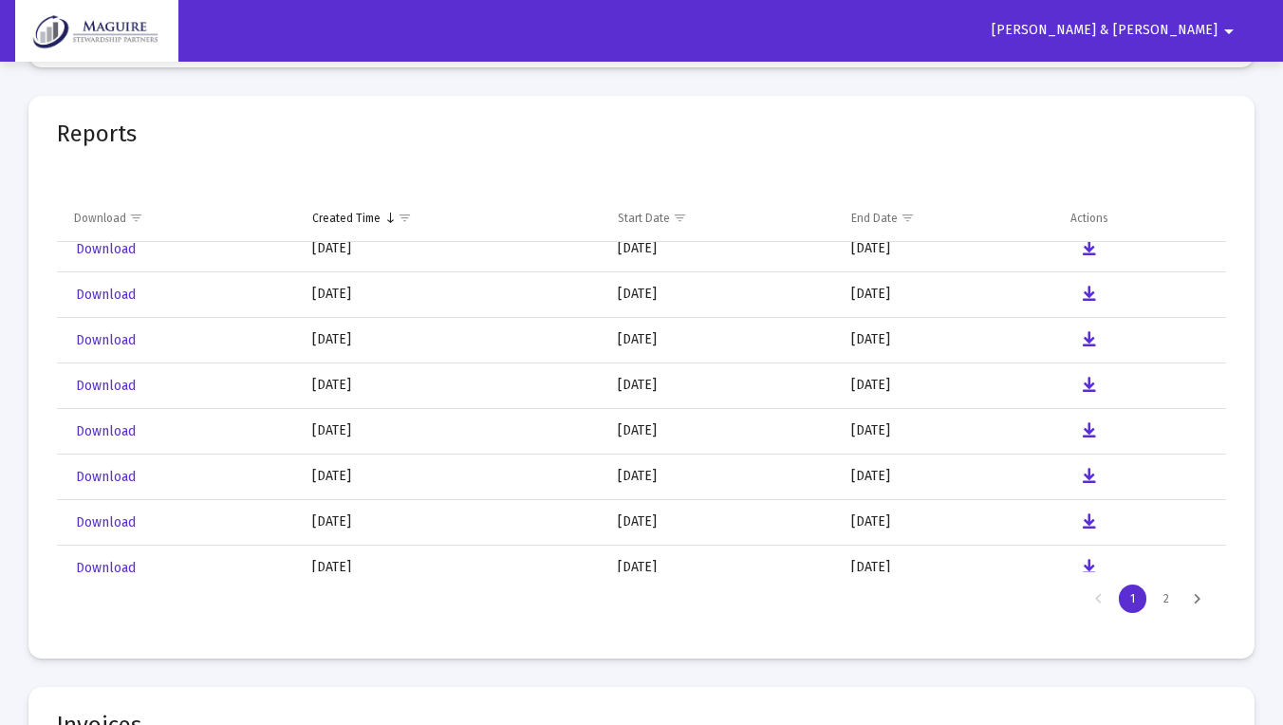
scroll to position [156, 0]
click at [1200, 599] on div "Next Page" at bounding box center [1197, 599] width 31 height 28
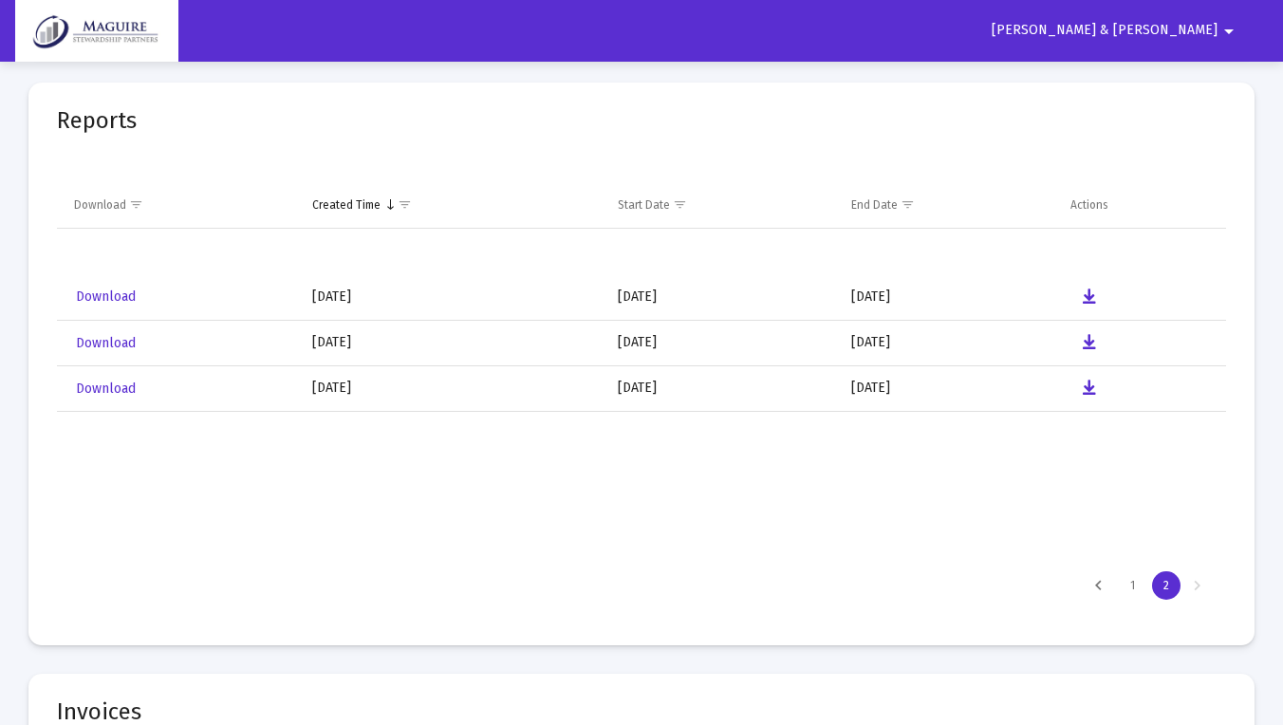
scroll to position [4580, 0]
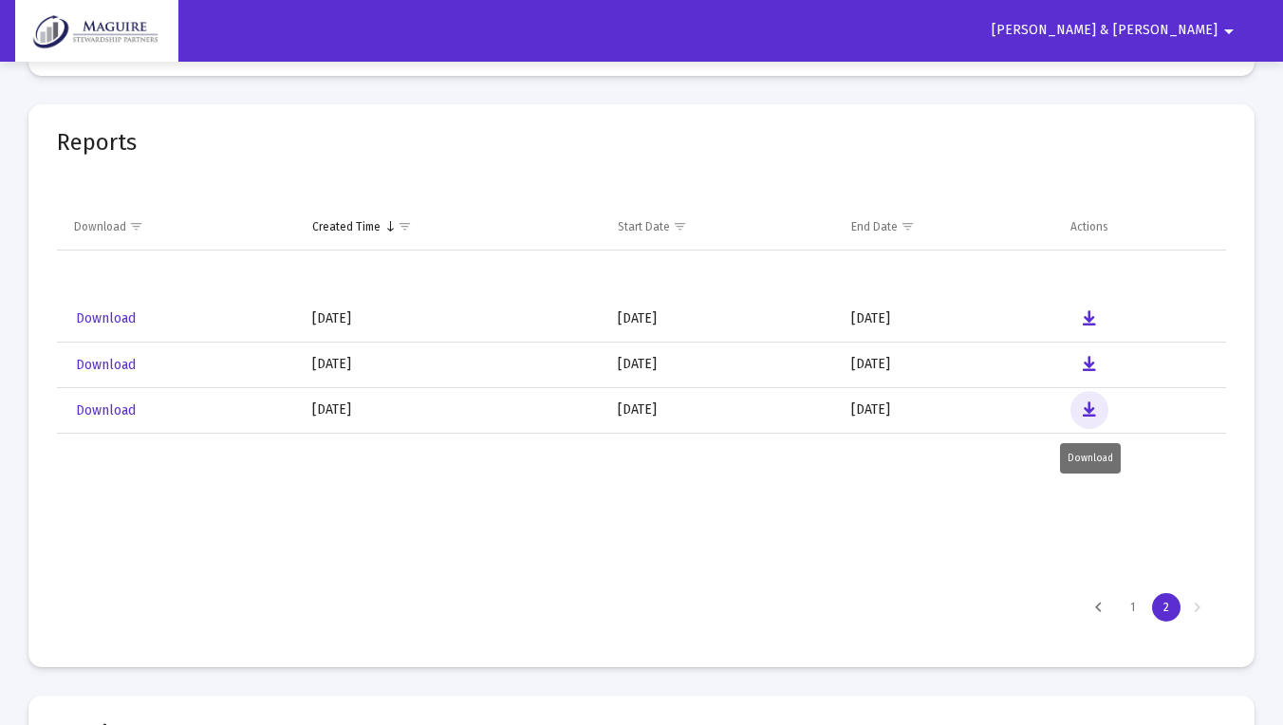
click at [1083, 411] on icon "Data grid" at bounding box center [1089, 410] width 13 height 23
click at [1137, 608] on div "1" at bounding box center [1133, 607] width 28 height 28
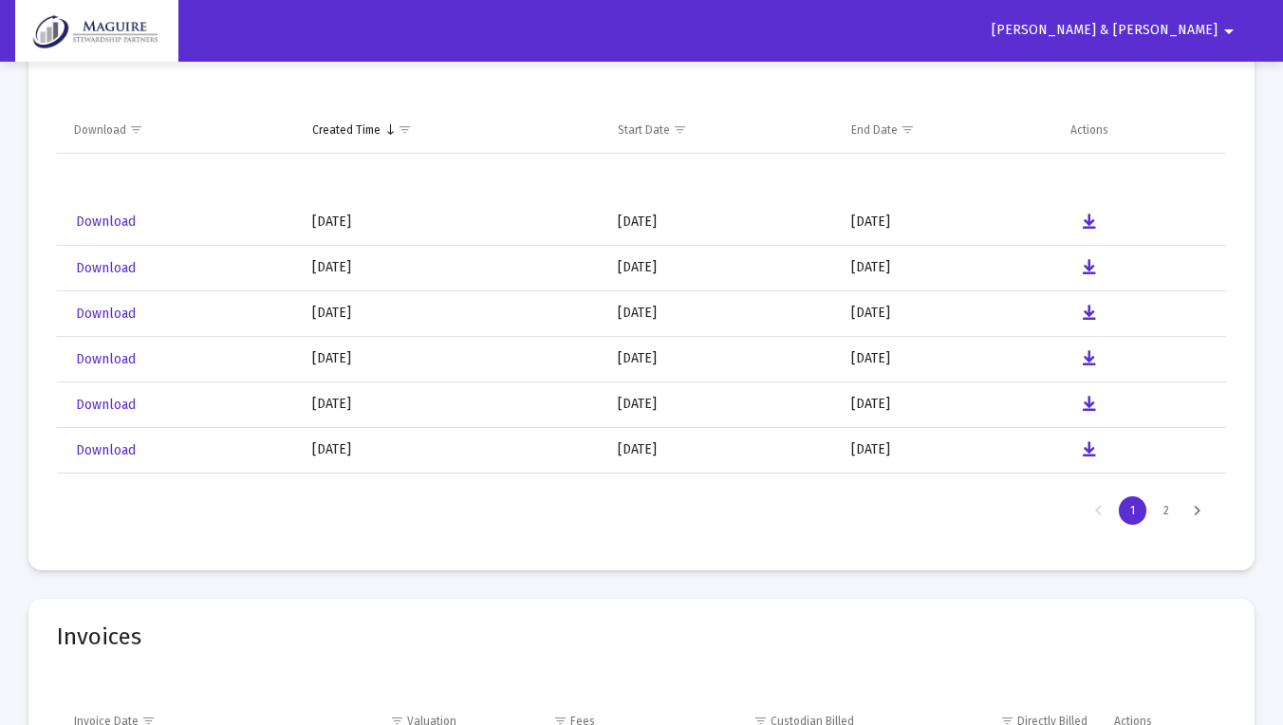
scroll to position [4657, 0]
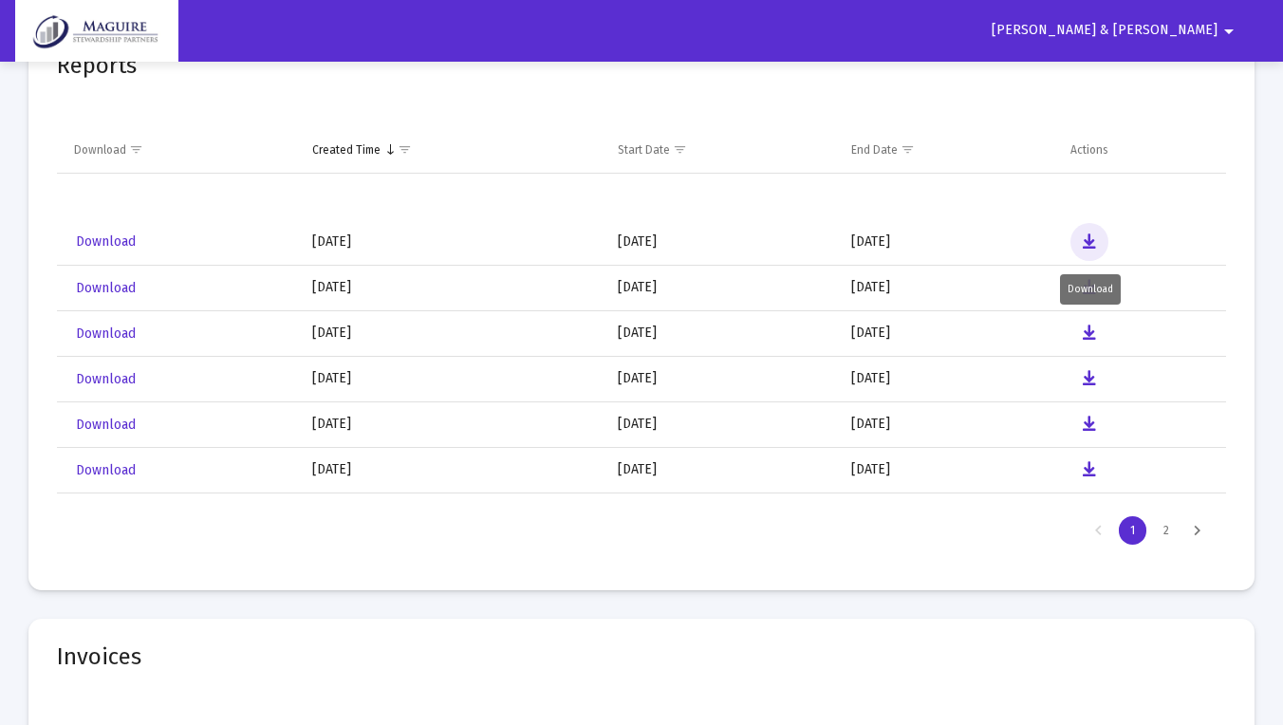
click at [1090, 242] on icon "Data grid" at bounding box center [1089, 242] width 13 height 23
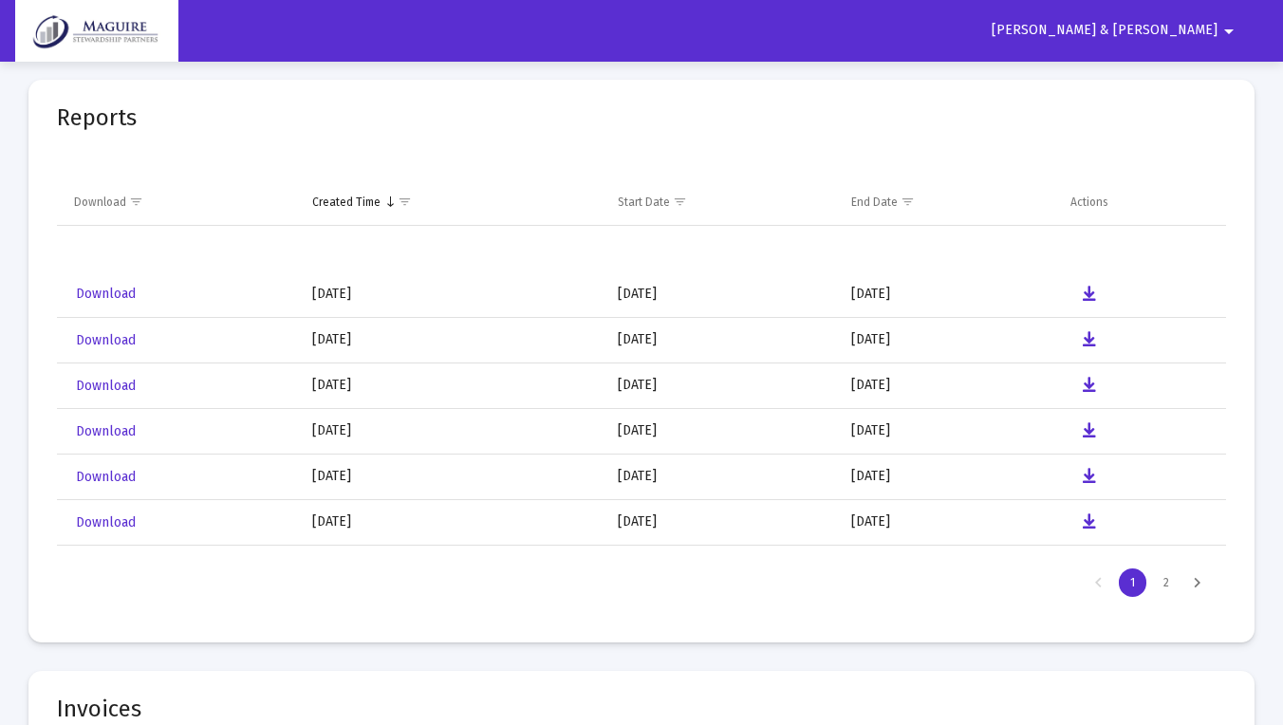
scroll to position [4612, 0]
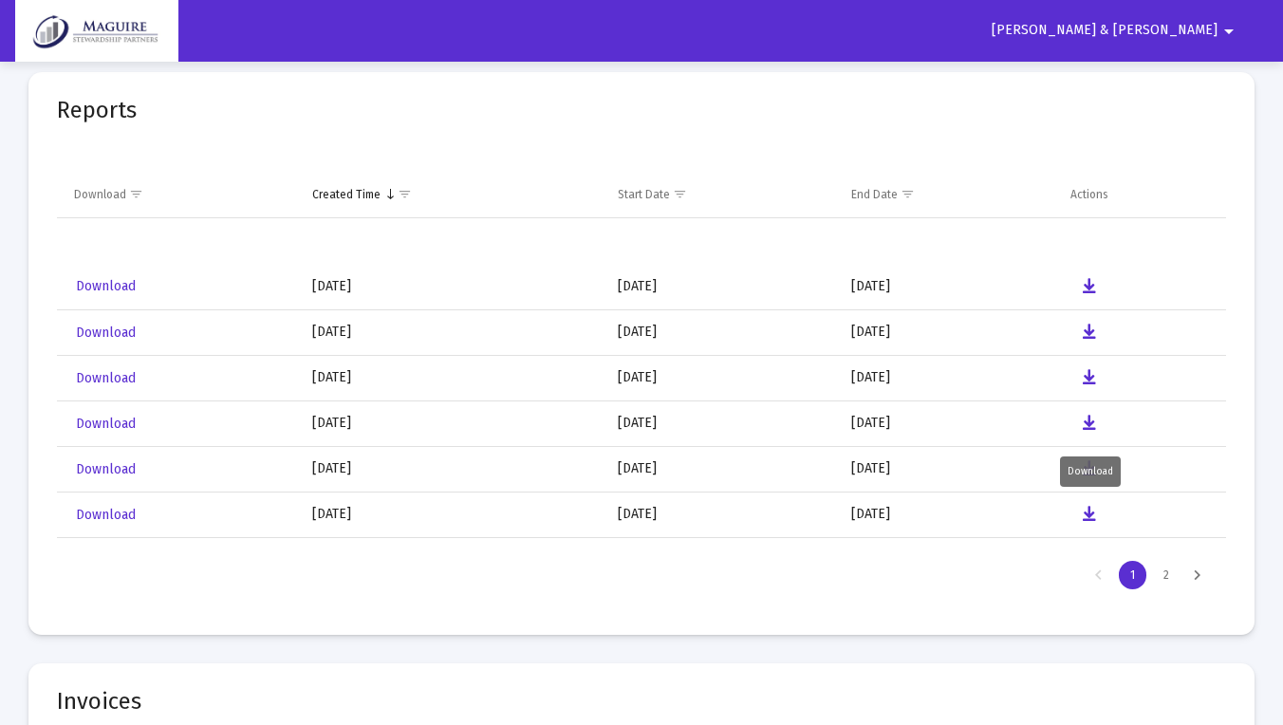
click at [1090, 420] on icon "Data grid" at bounding box center [1089, 423] width 13 height 23
click at [1088, 514] on icon "Data grid" at bounding box center [1089, 514] width 13 height 23
click at [1166, 574] on div "2" at bounding box center [1166, 575] width 28 height 28
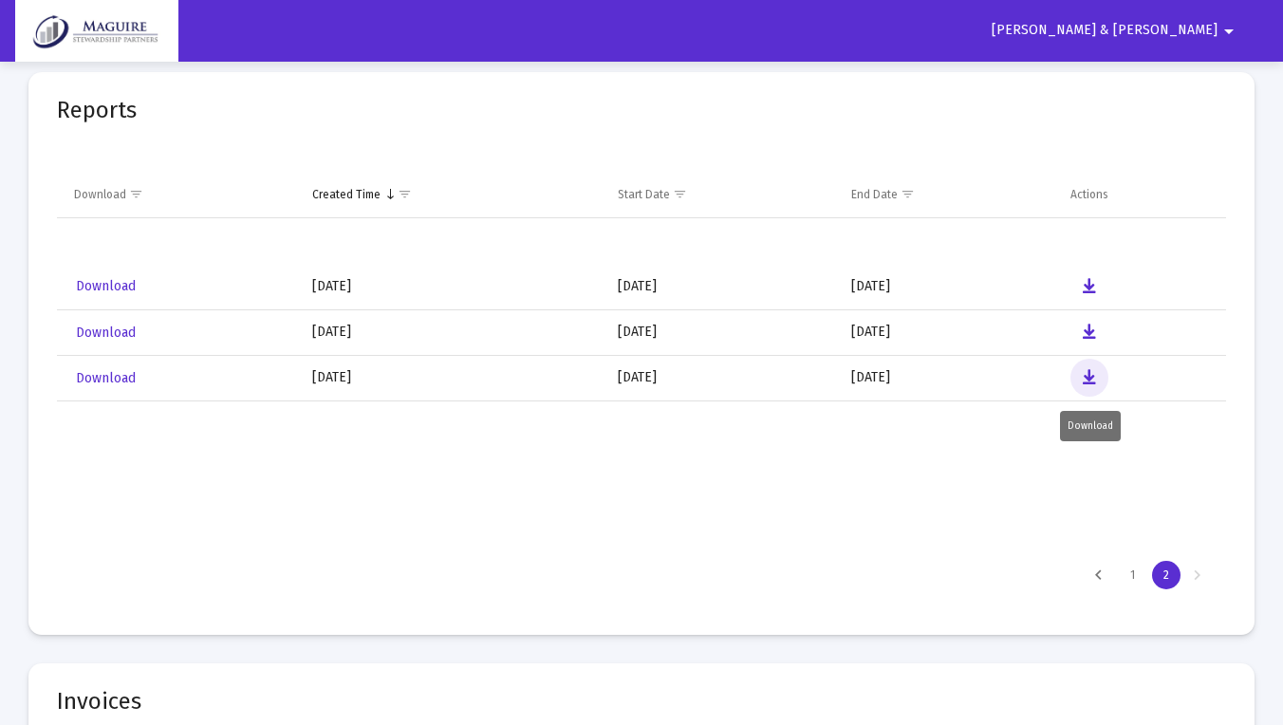
click at [1092, 375] on icon "Data grid" at bounding box center [1089, 377] width 13 height 23
click at [630, 106] on mat-card-title-group "Reports" at bounding box center [641, 114] width 1169 height 27
click at [1091, 284] on icon "Data grid" at bounding box center [1089, 286] width 13 height 23
click at [697, 82] on mat-card "Reports Download Created Time Start Date End Date Actions Download [DATE] [DATE…" at bounding box center [641, 353] width 1226 height 563
click at [1135, 573] on div "1" at bounding box center [1133, 575] width 28 height 28
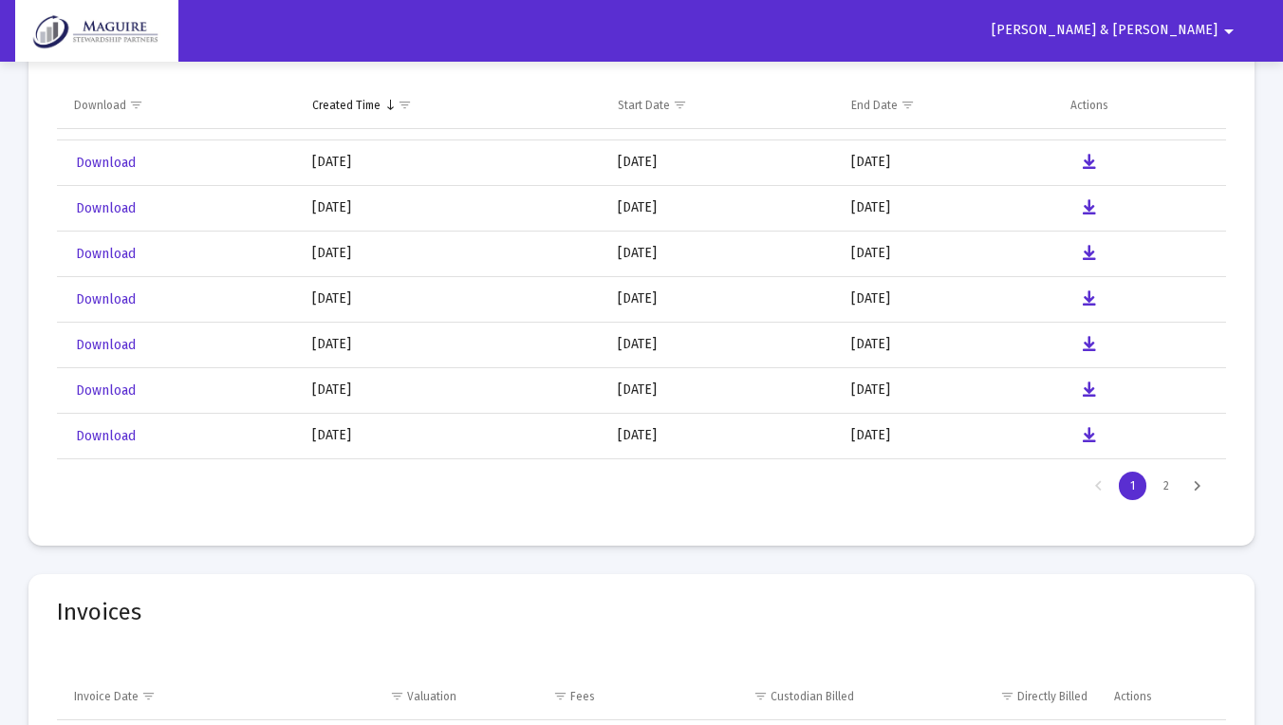
scroll to position [4723, 0]
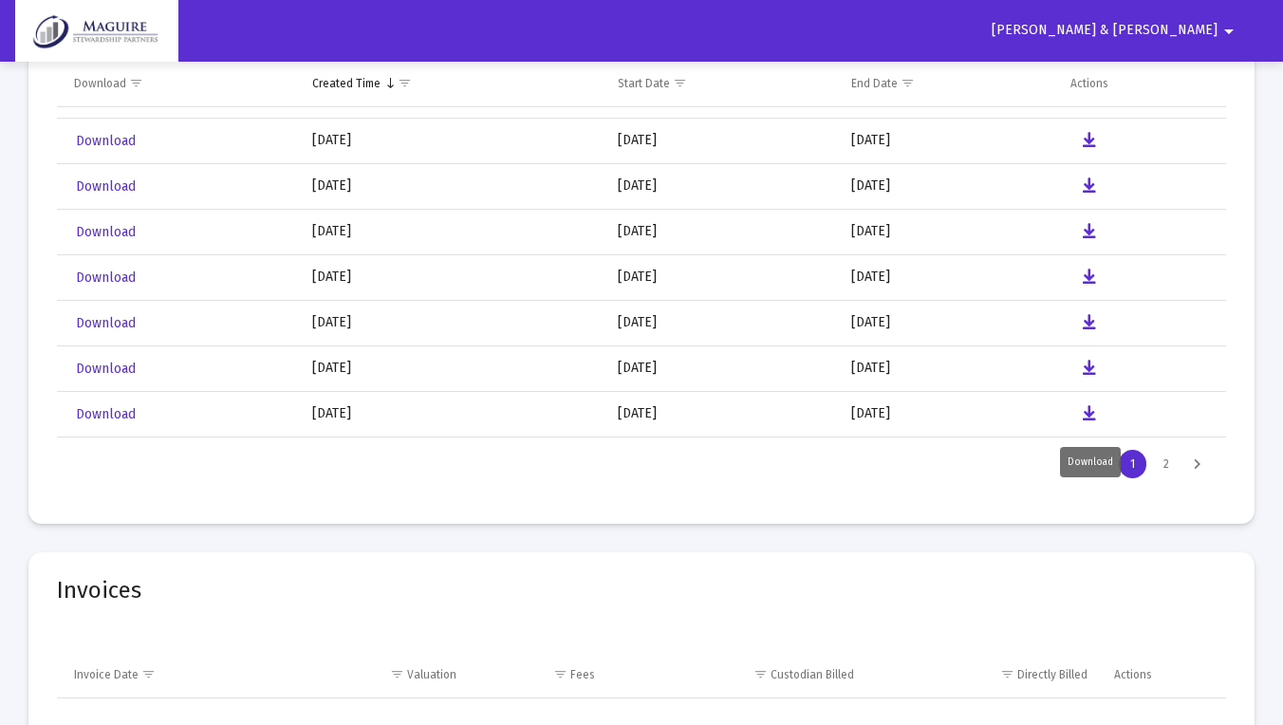
click at [1089, 411] on icon "Data grid" at bounding box center [1089, 413] width 13 height 23
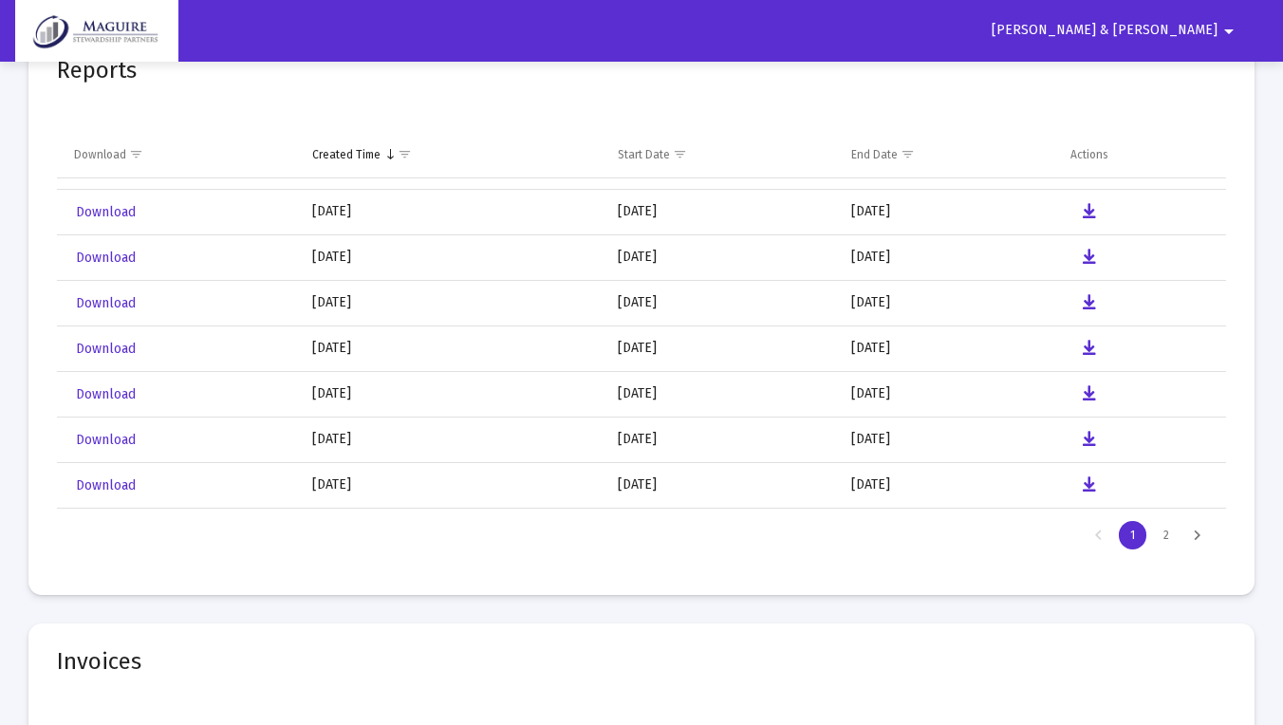
scroll to position [4649, 0]
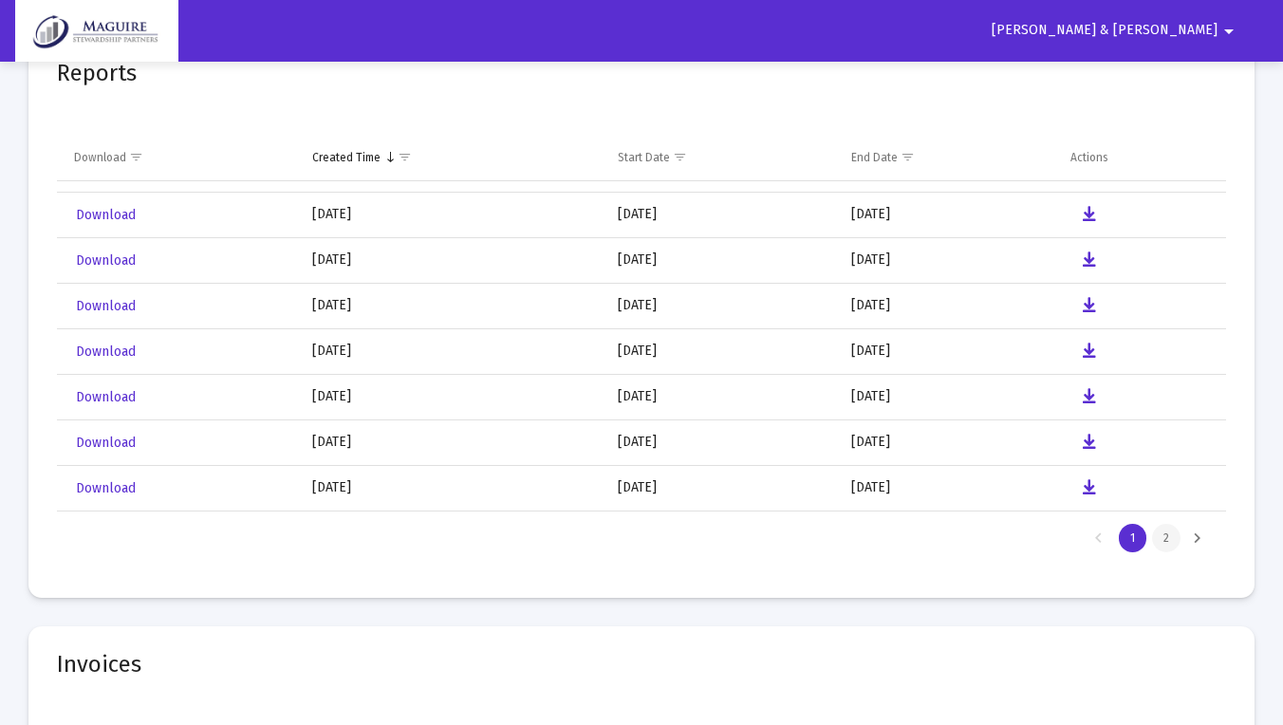
click at [1169, 540] on div "2" at bounding box center [1166, 538] width 28 height 28
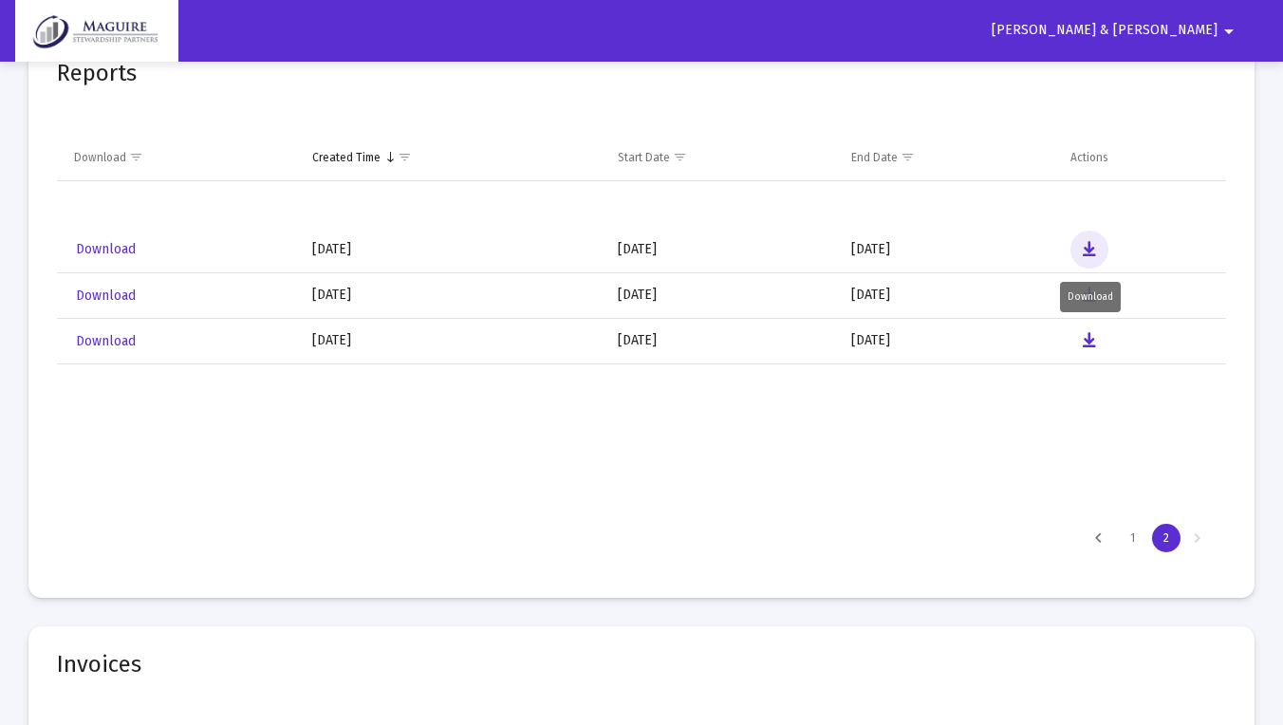
click at [1089, 248] on icon "Data grid" at bounding box center [1089, 249] width 13 height 23
click at [700, 545] on div "1 2" at bounding box center [641, 538] width 1169 height 53
